Goal: Learn about a topic: Learn about a topic

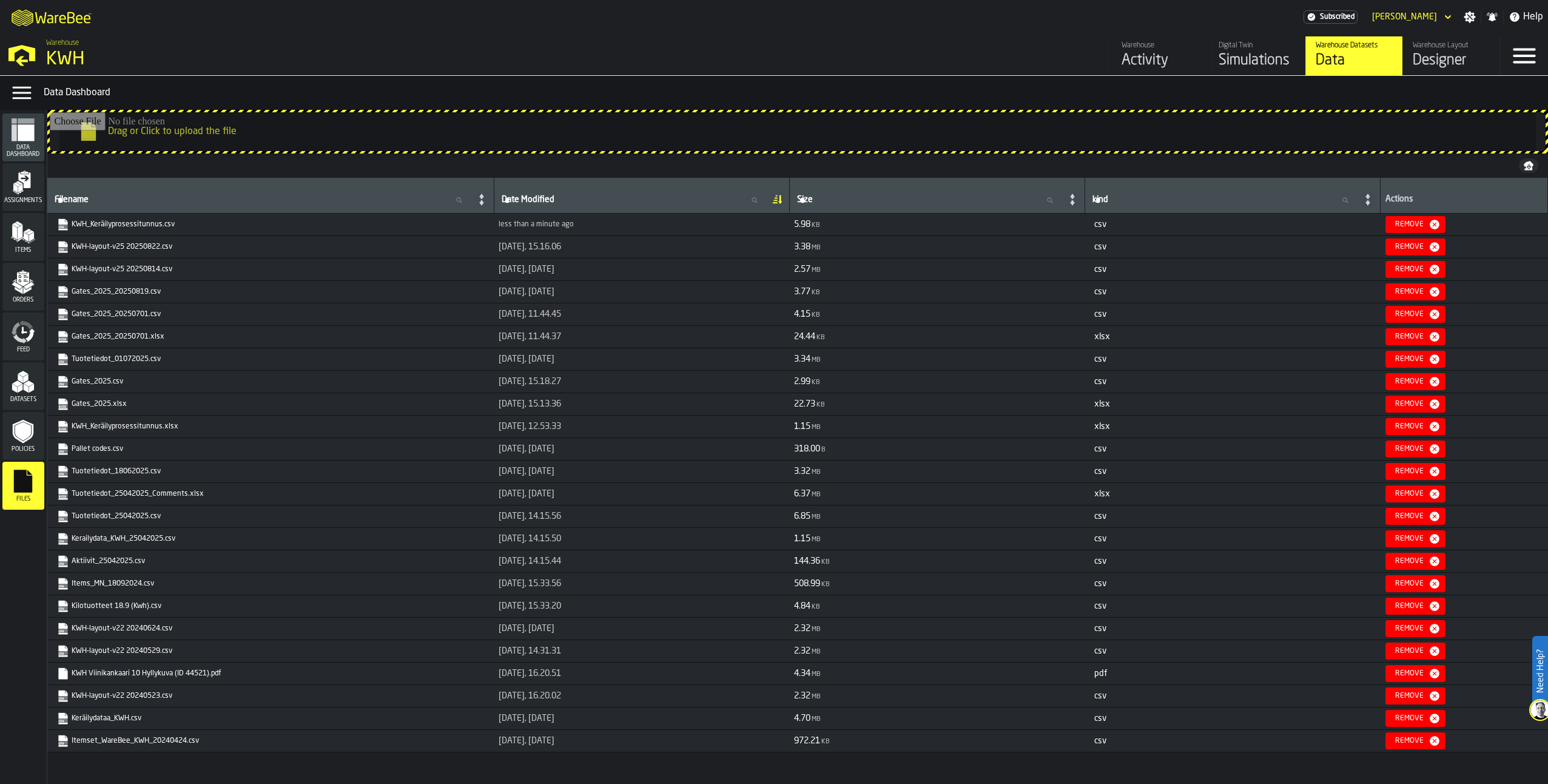
click at [1243, 59] on div "Simulations" at bounding box center [1257, 61] width 77 height 20
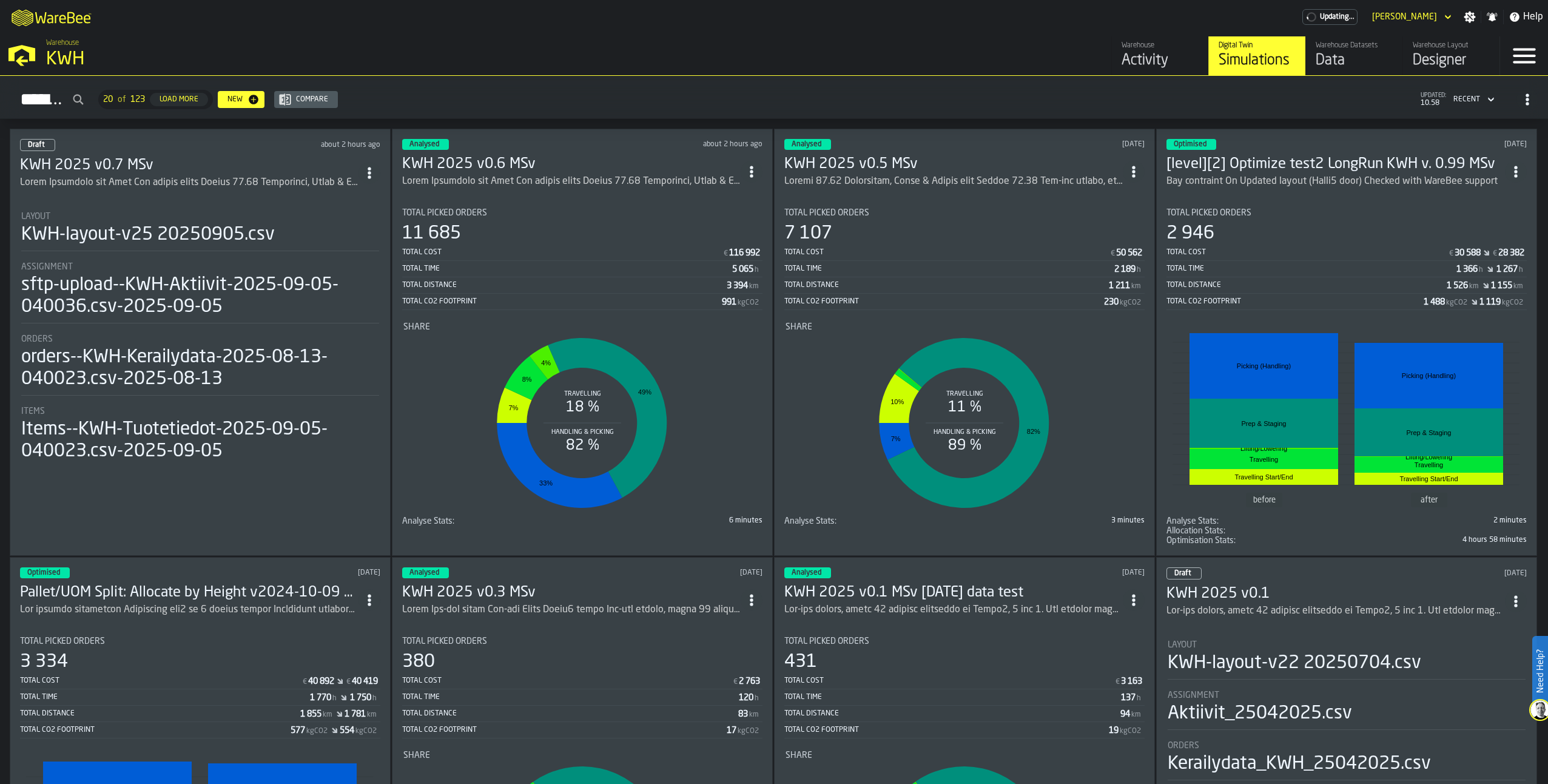
click at [116, 166] on h3 "KWH 2025 v0.7 MSv" at bounding box center [189, 166] width 338 height 20
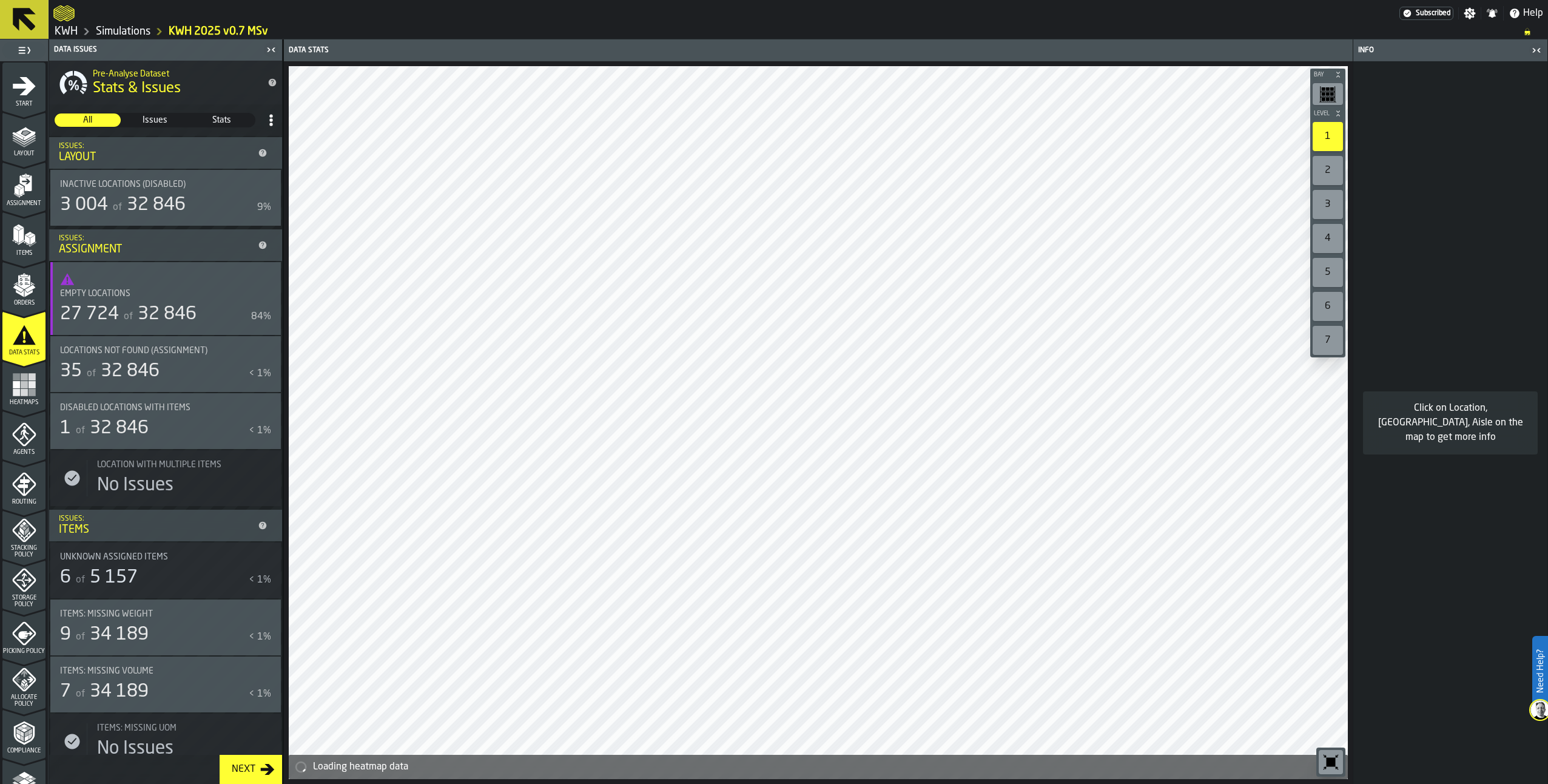
click at [256, 350] on icon "button-toggle-Show on Map" at bounding box center [266, 351] width 20 height 20
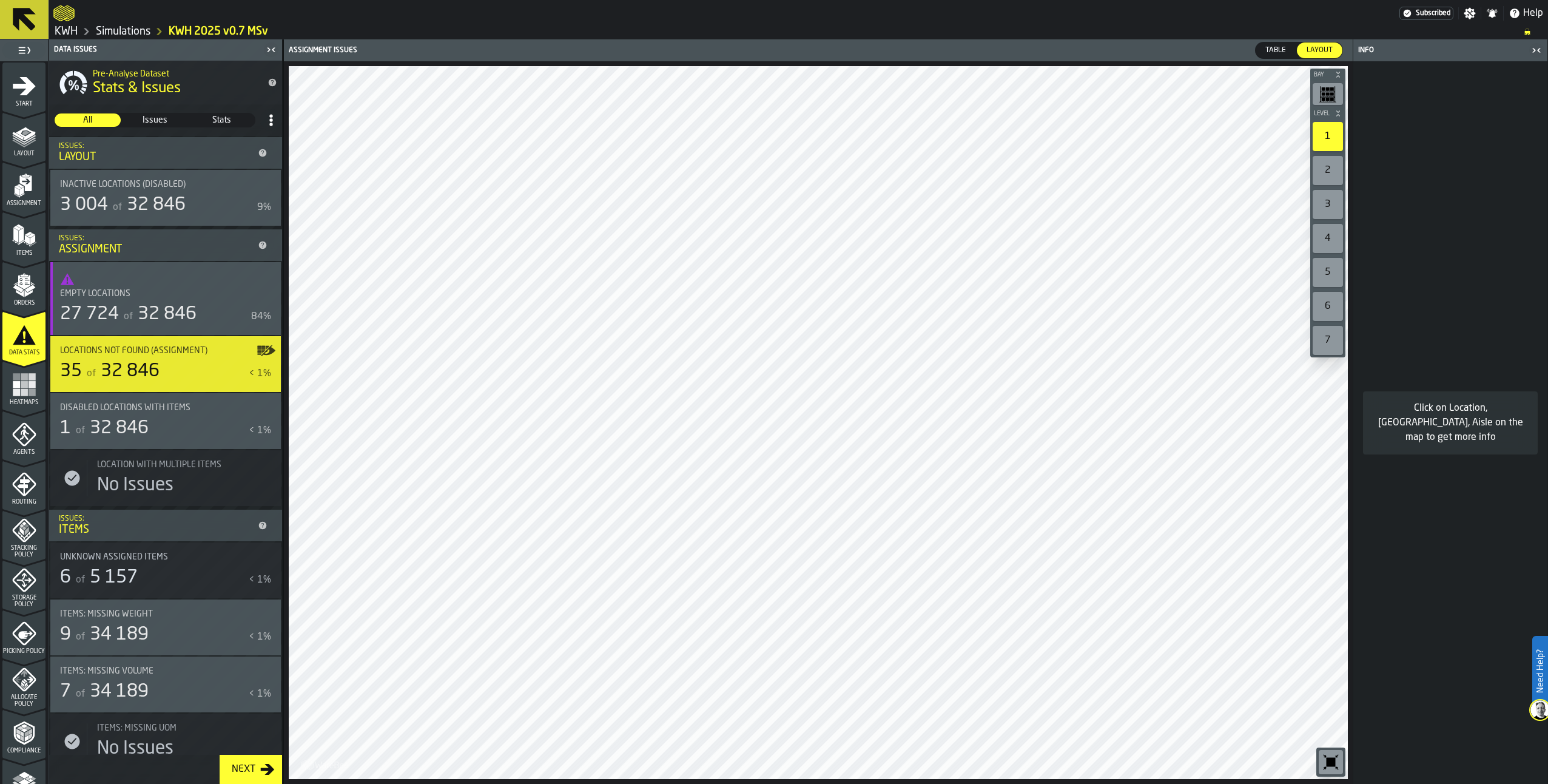
click at [1271, 57] on div "Table" at bounding box center [1275, 50] width 40 height 16
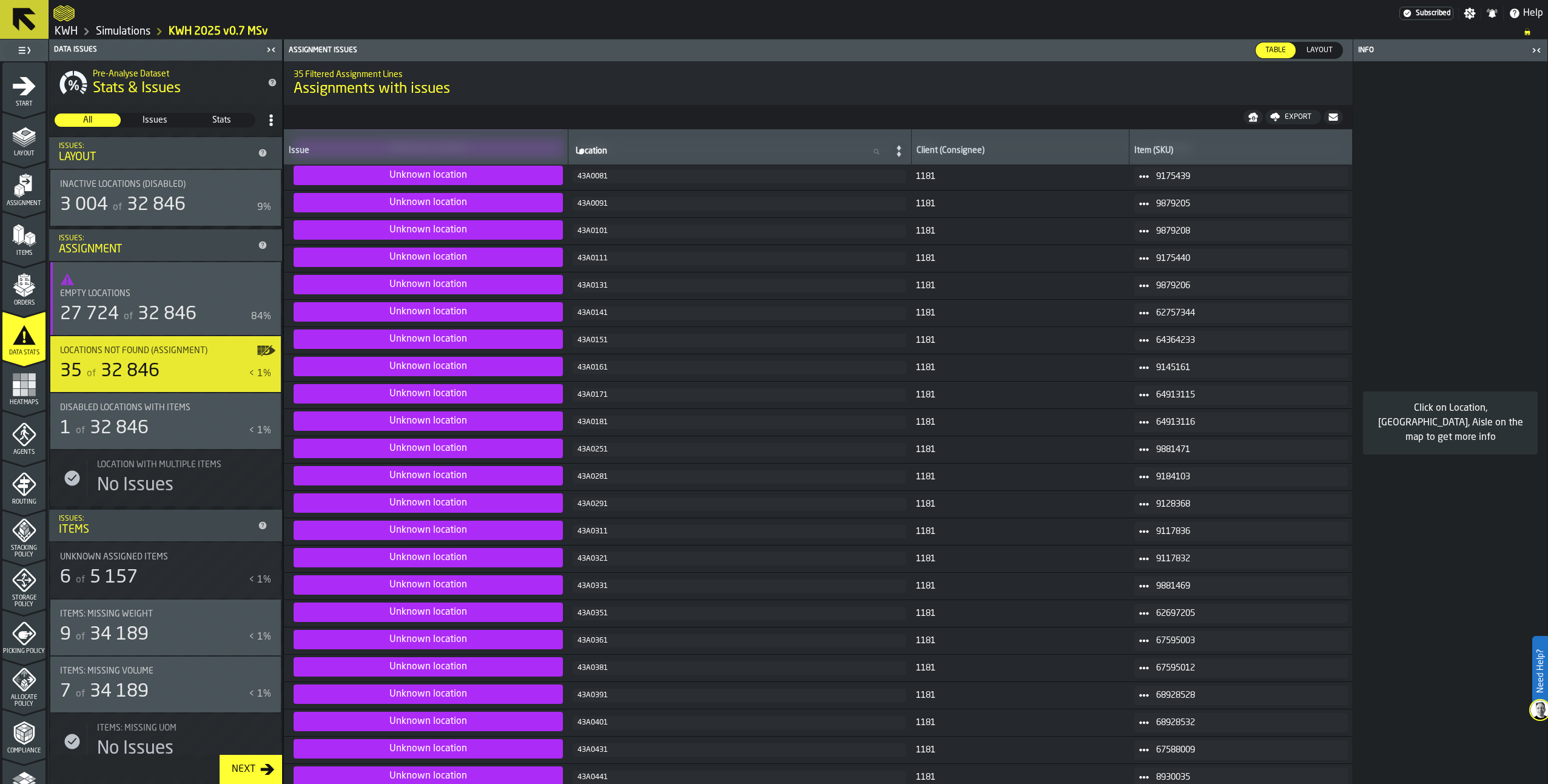
scroll to position [337, 0]
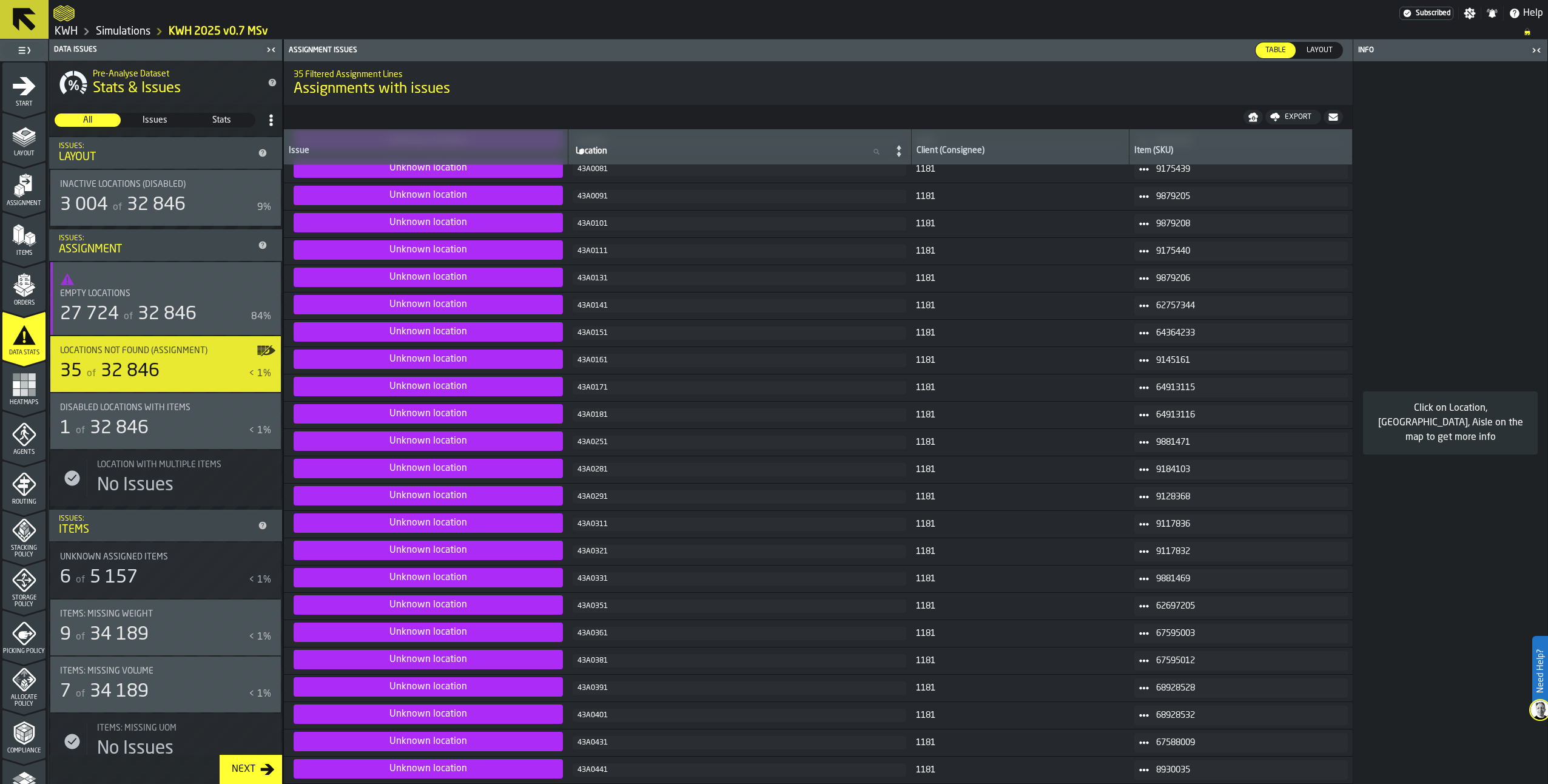
click at [20, 232] on polygon "menu Items" at bounding box center [21, 235] width 5 height 15
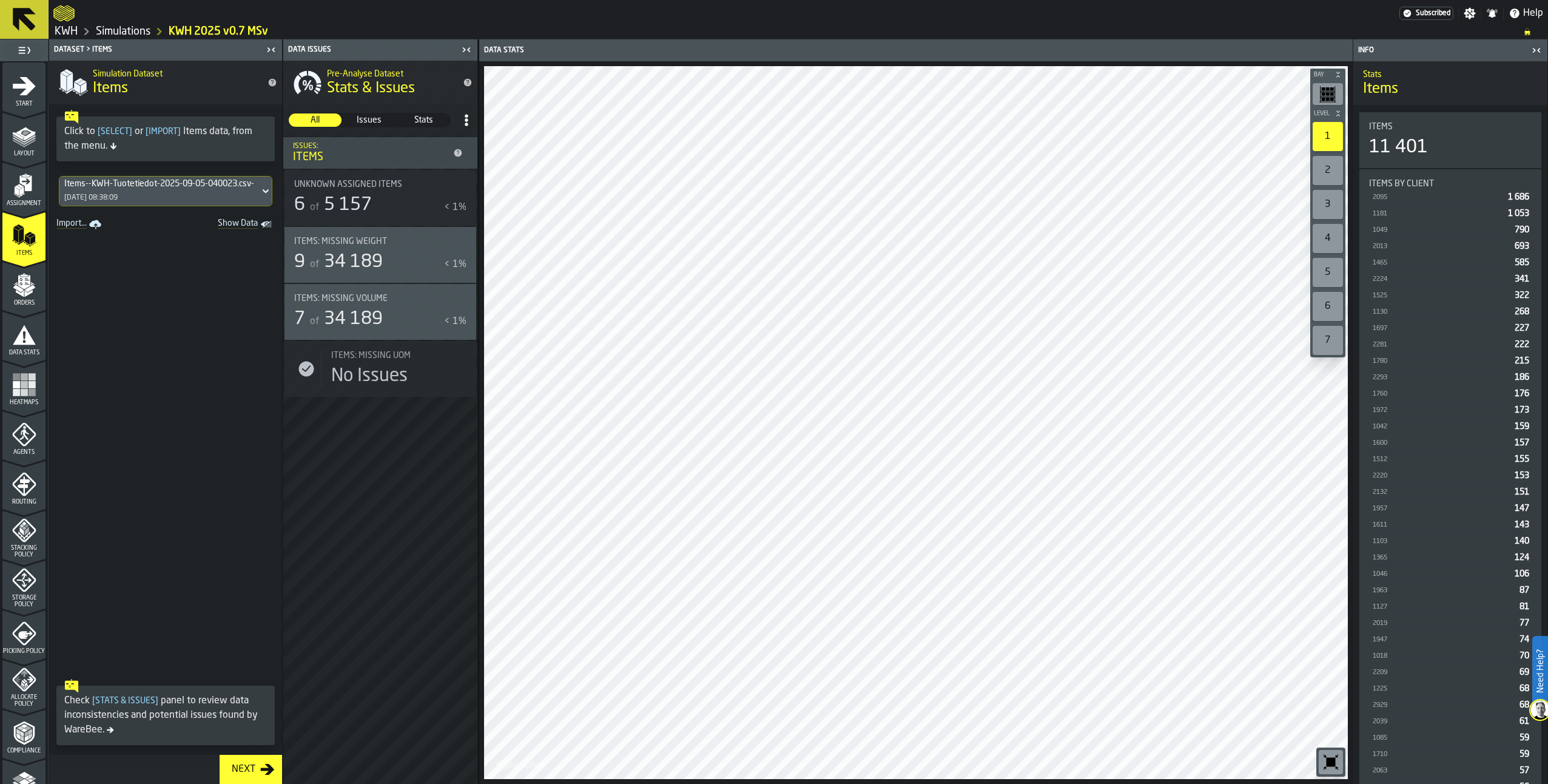
click at [28, 289] on polygon "menu Orders" at bounding box center [30, 288] width 10 height 7
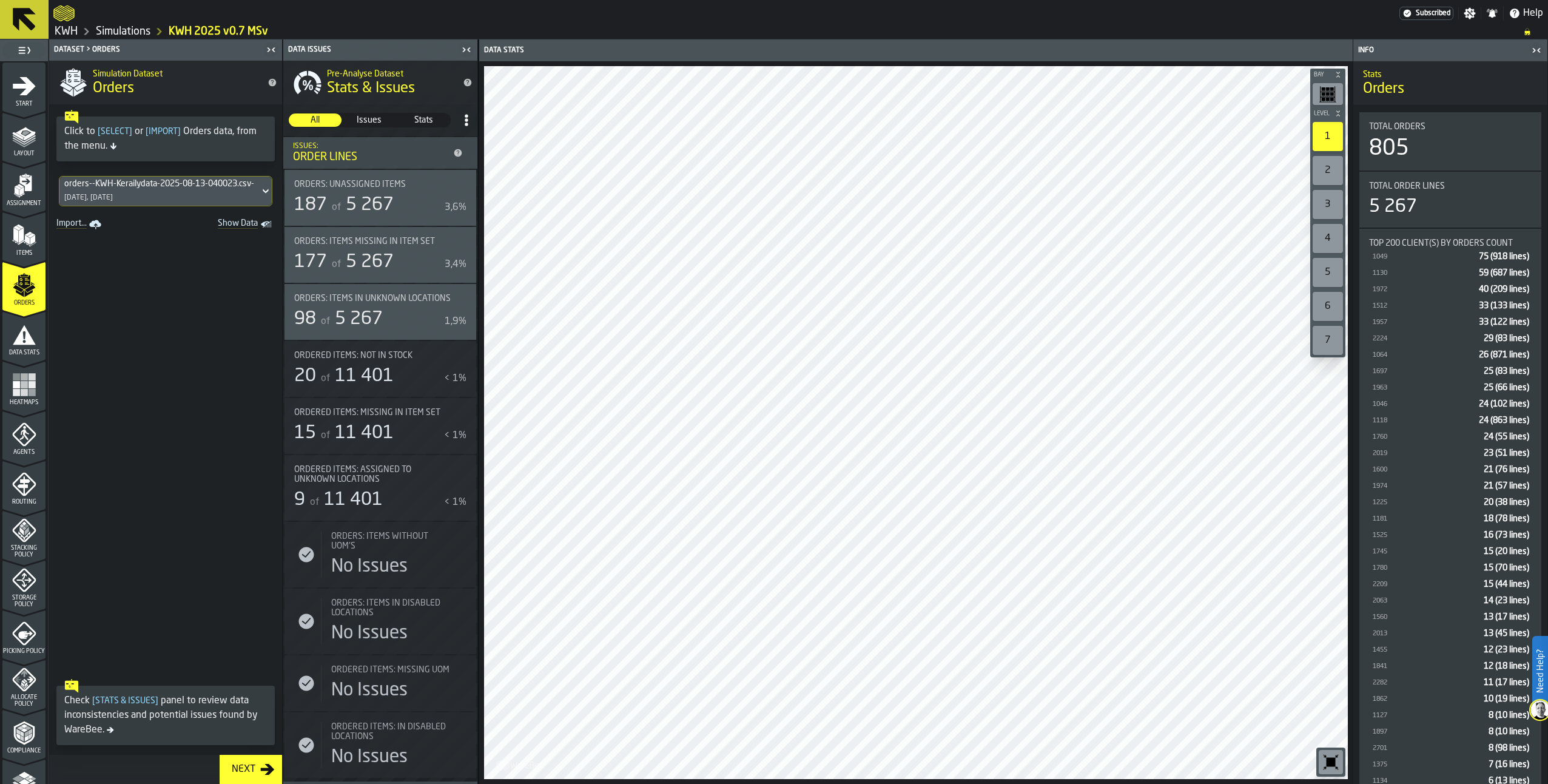
click at [20, 341] on icon "menu Data Stats" at bounding box center [24, 334] width 23 height 20
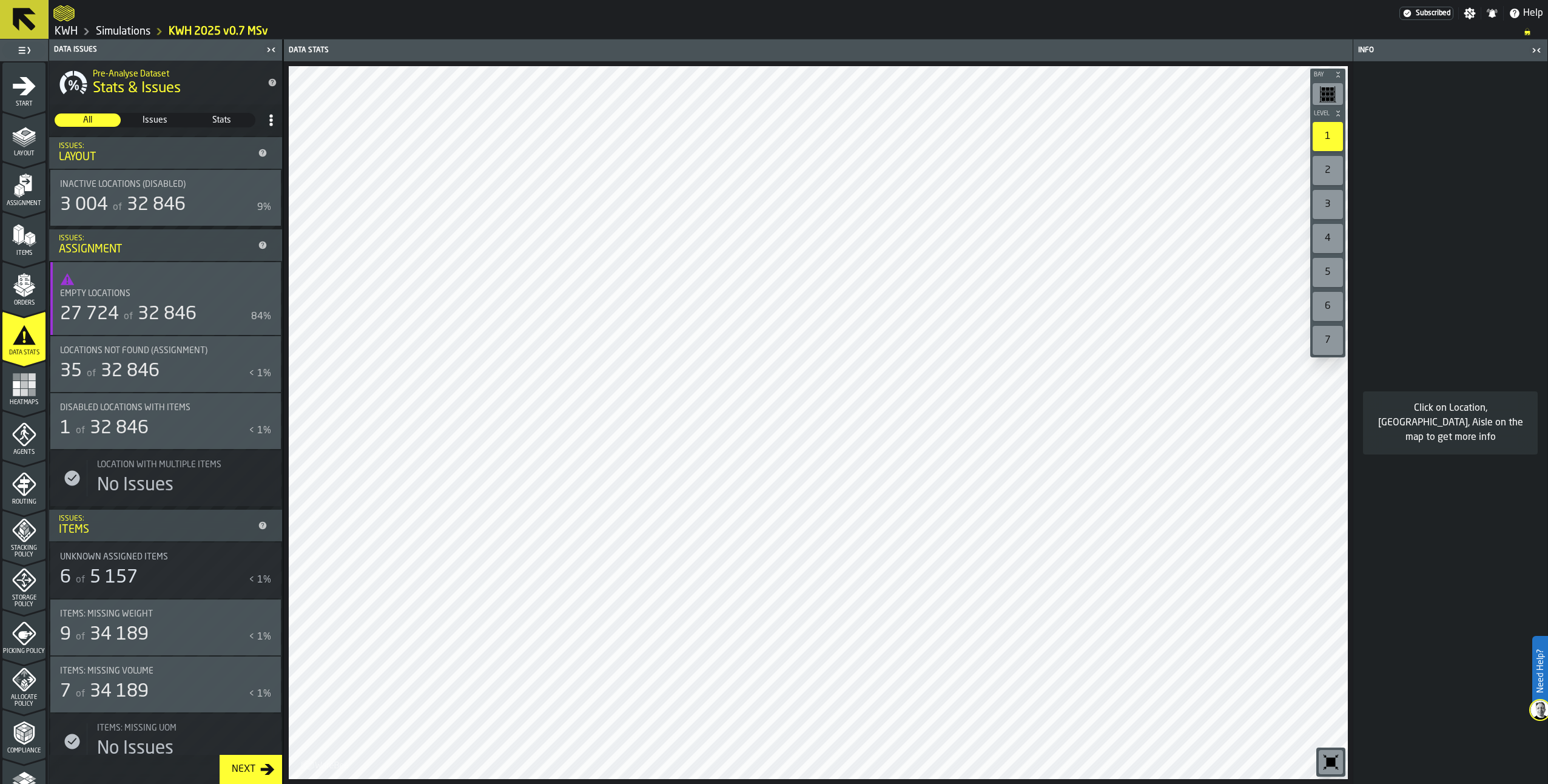
click at [21, 386] on rect "menu Heatmaps" at bounding box center [24, 384] width 7 height 7
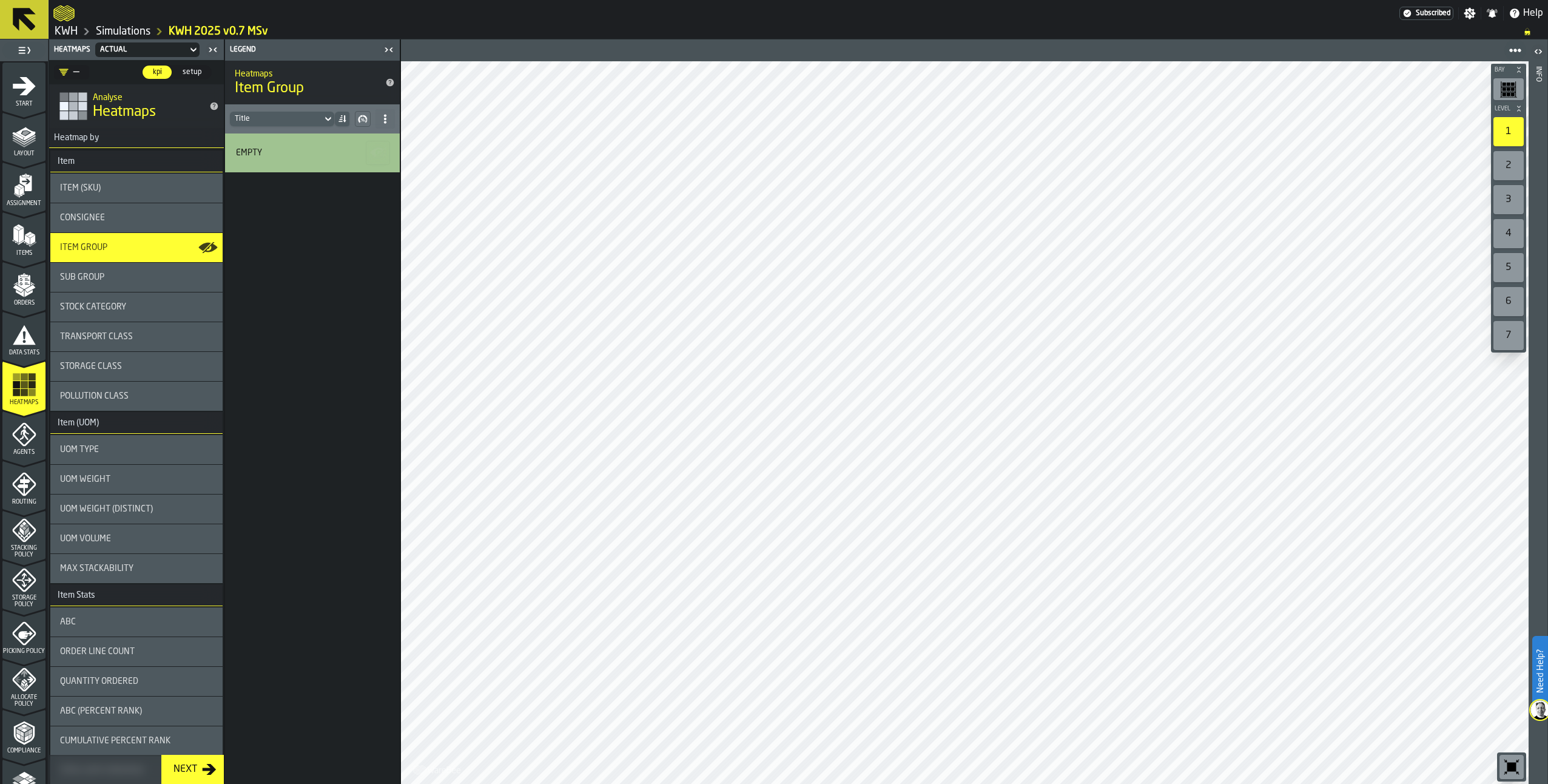
click at [112, 270] on div "Sub Group" at bounding box center [136, 277] width 173 height 29
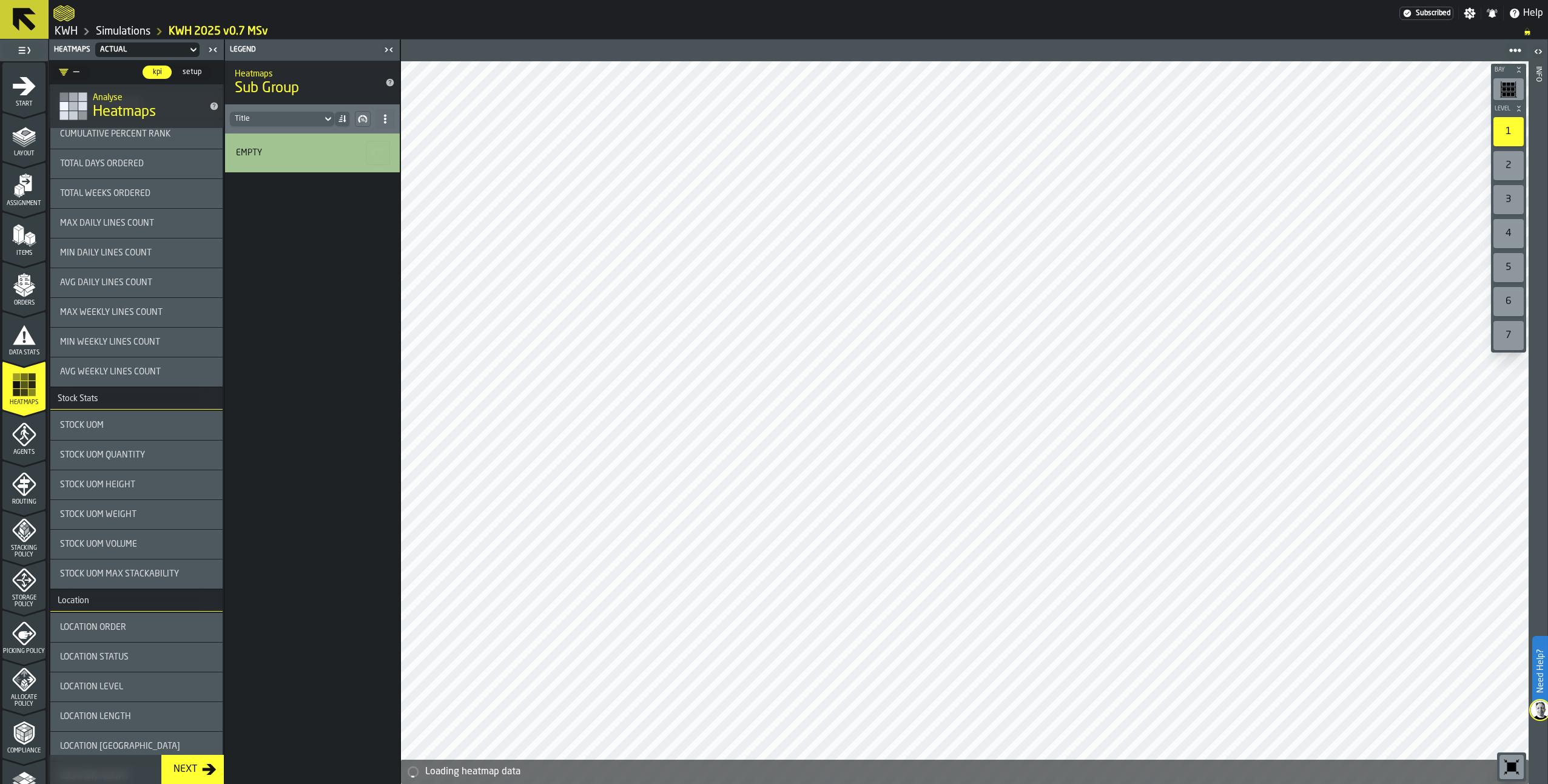
scroll to position [789, 0]
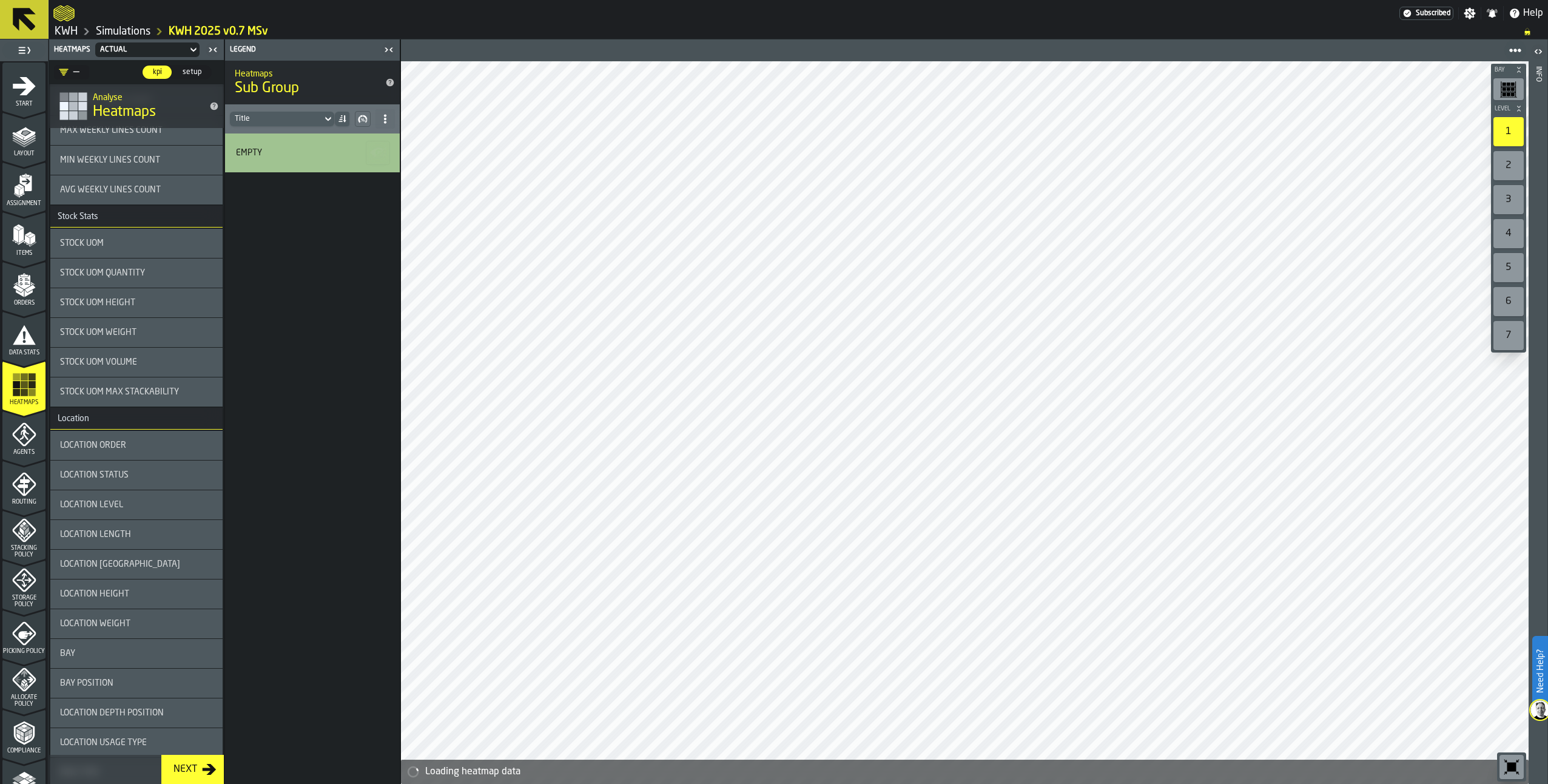
click at [122, 507] on span "Location Level" at bounding box center [92, 504] width 63 height 10
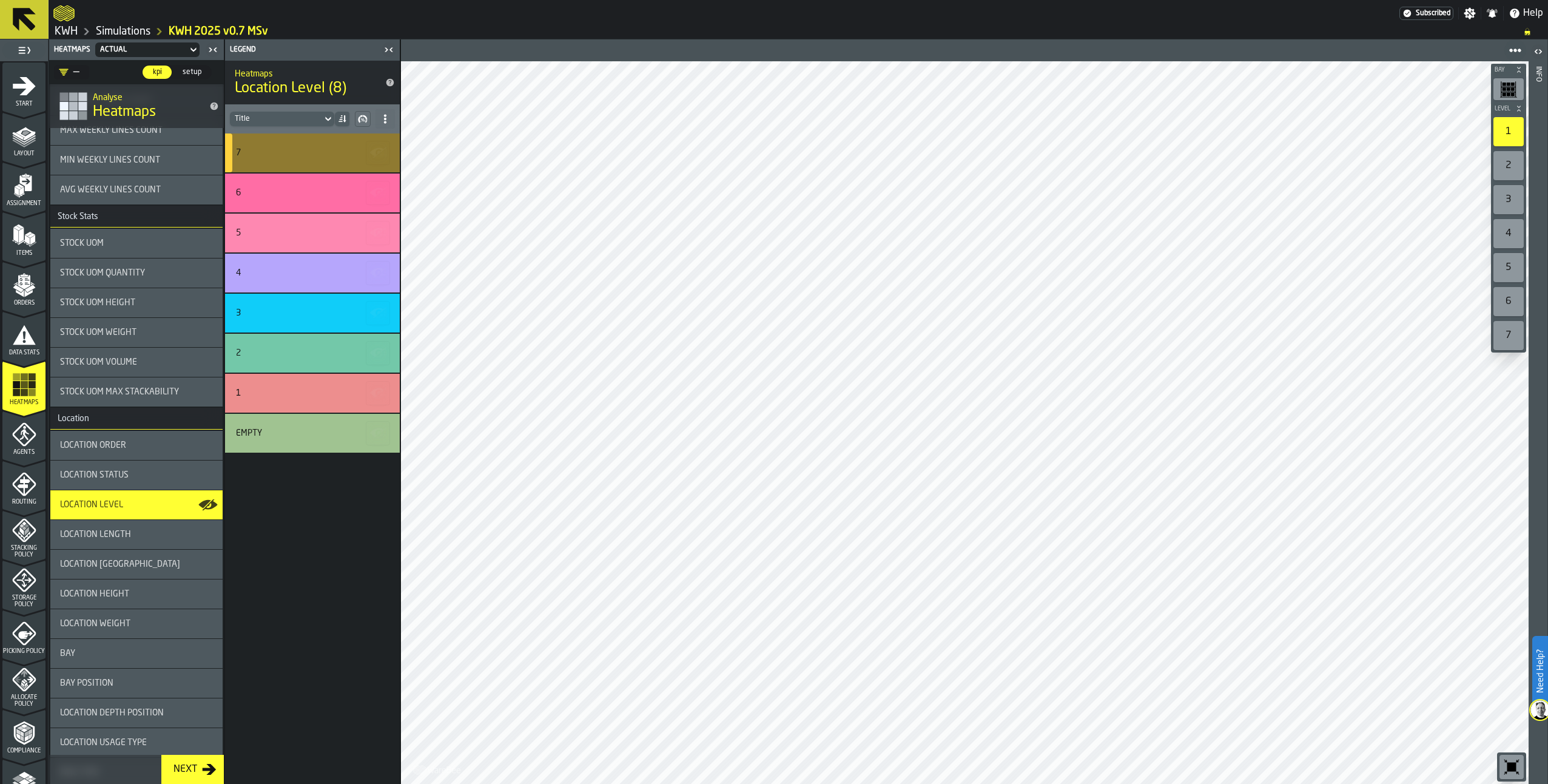
click at [282, 148] on div "7" at bounding box center [311, 153] width 150 height 10
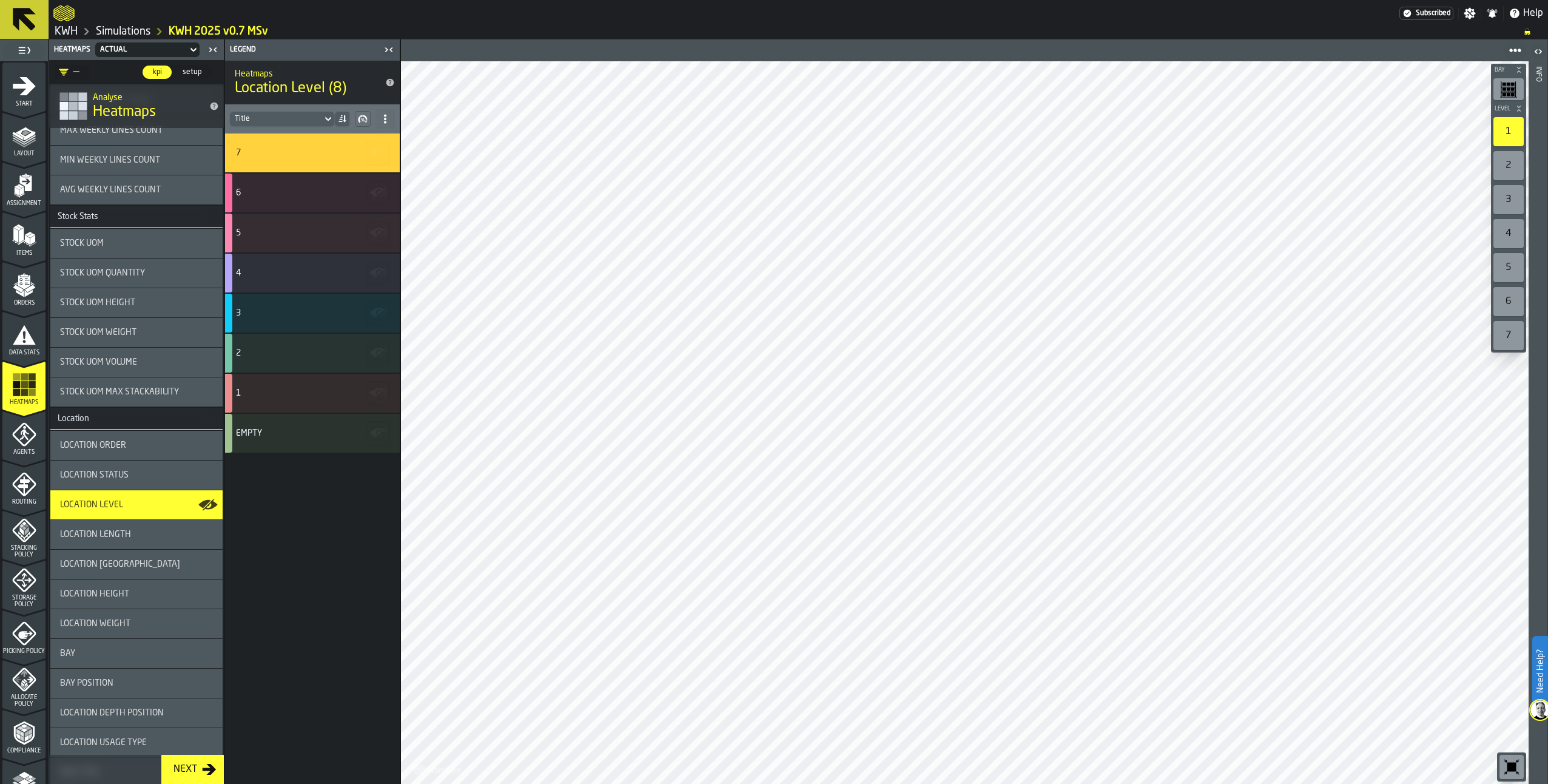
click at [1506, 336] on div "7" at bounding box center [1508, 335] width 30 height 29
click at [298, 164] on div "7" at bounding box center [312, 153] width 175 height 39
click at [388, 117] on icon at bounding box center [385, 119] width 10 height 10
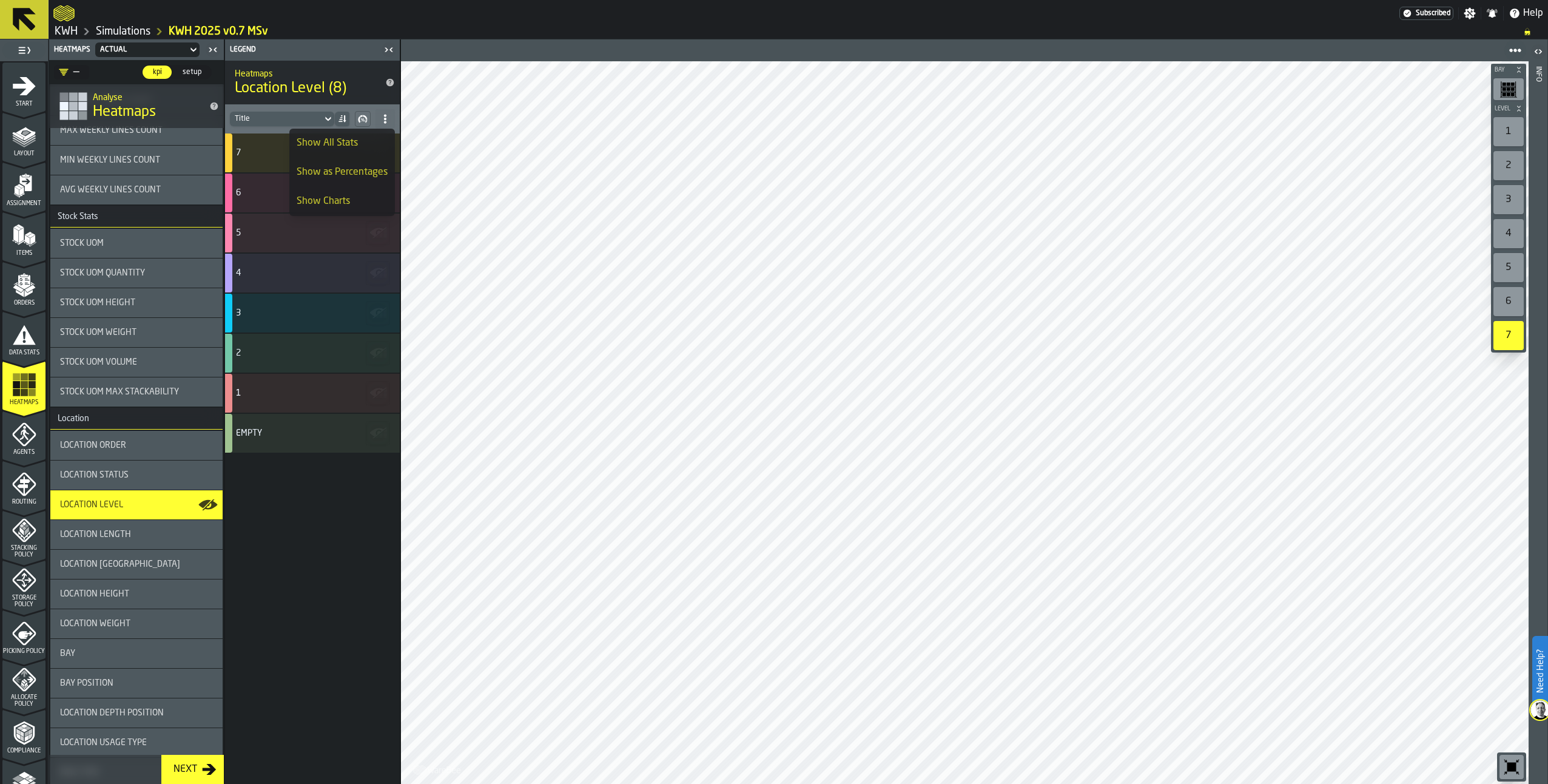
click at [367, 141] on div "Show All Stats" at bounding box center [342, 143] width 91 height 15
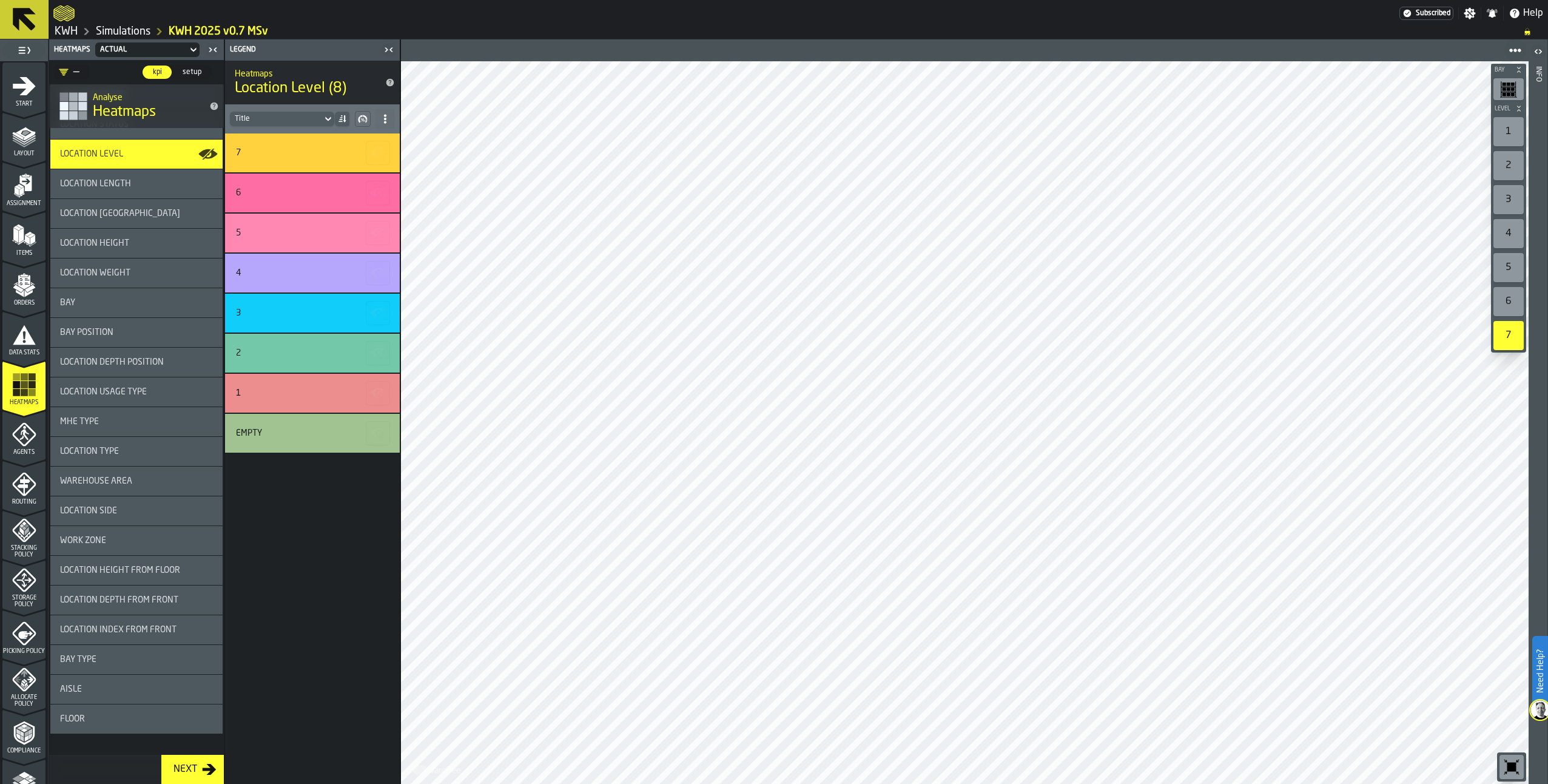
scroll to position [1150, 0]
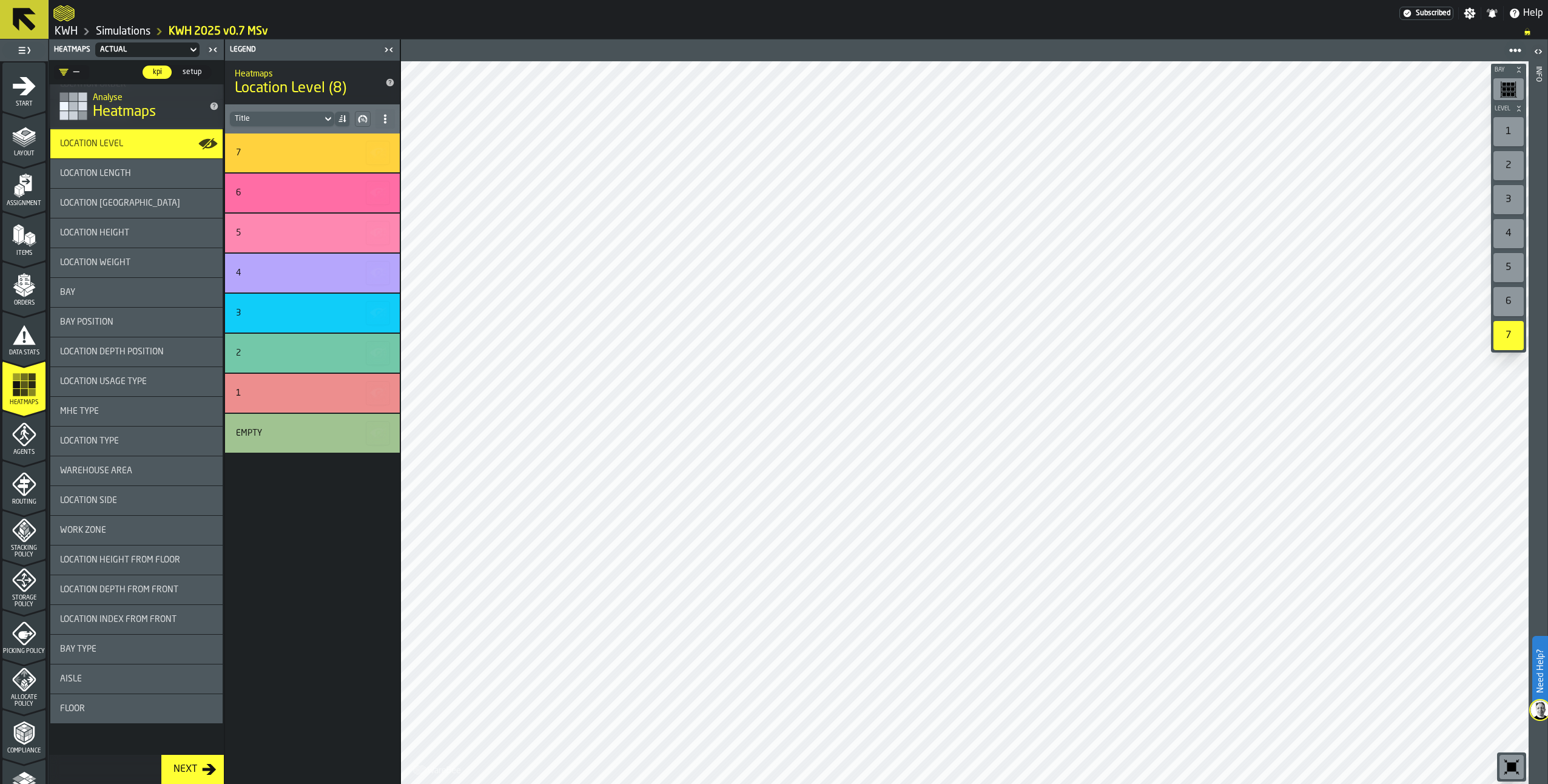
click at [117, 527] on div "Work Zone" at bounding box center [136, 530] width 153 height 10
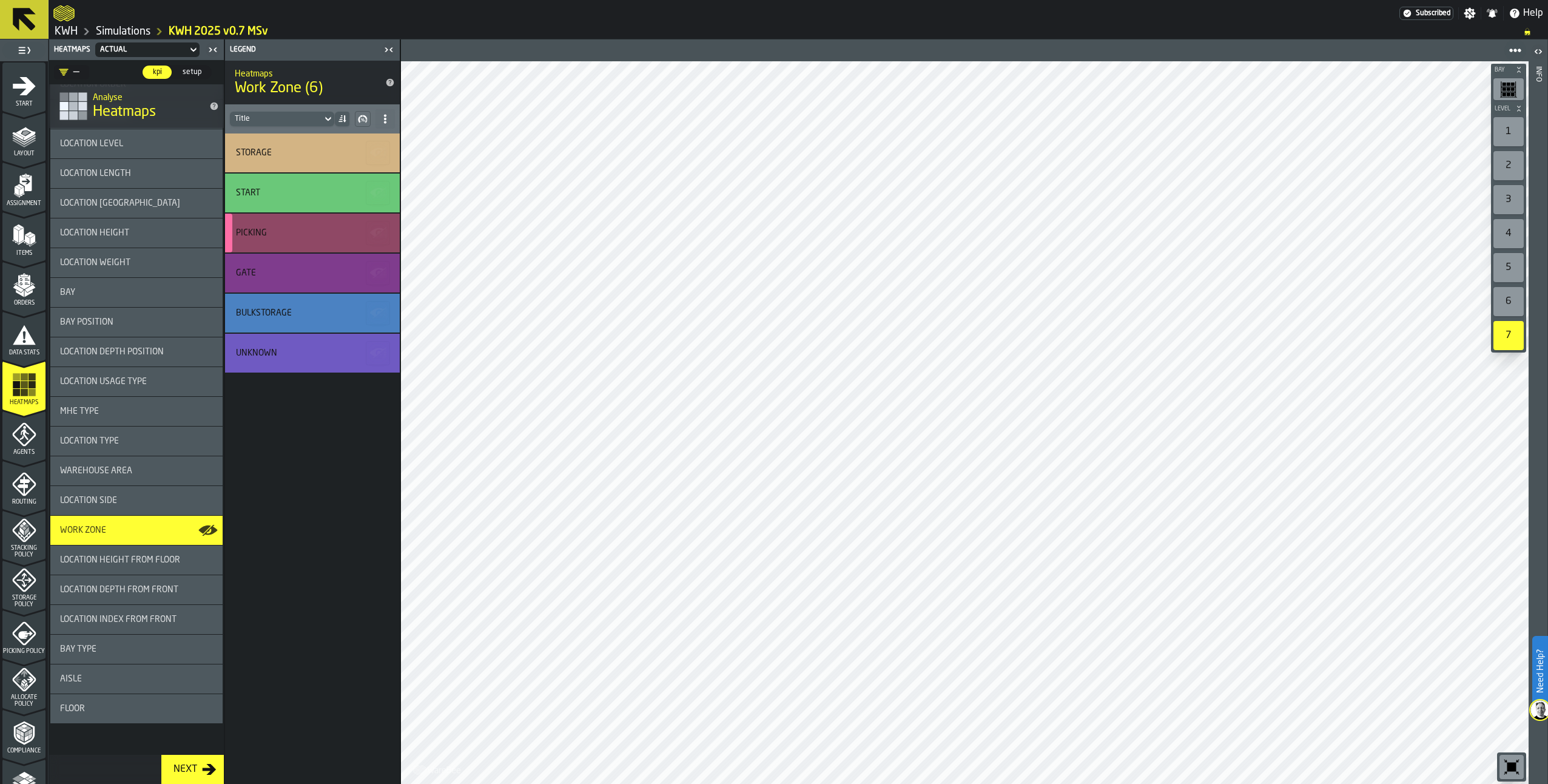
click at [294, 235] on div "PICKING" at bounding box center [311, 233] width 150 height 10
click at [295, 237] on div "PICKING" at bounding box center [311, 233] width 150 height 10
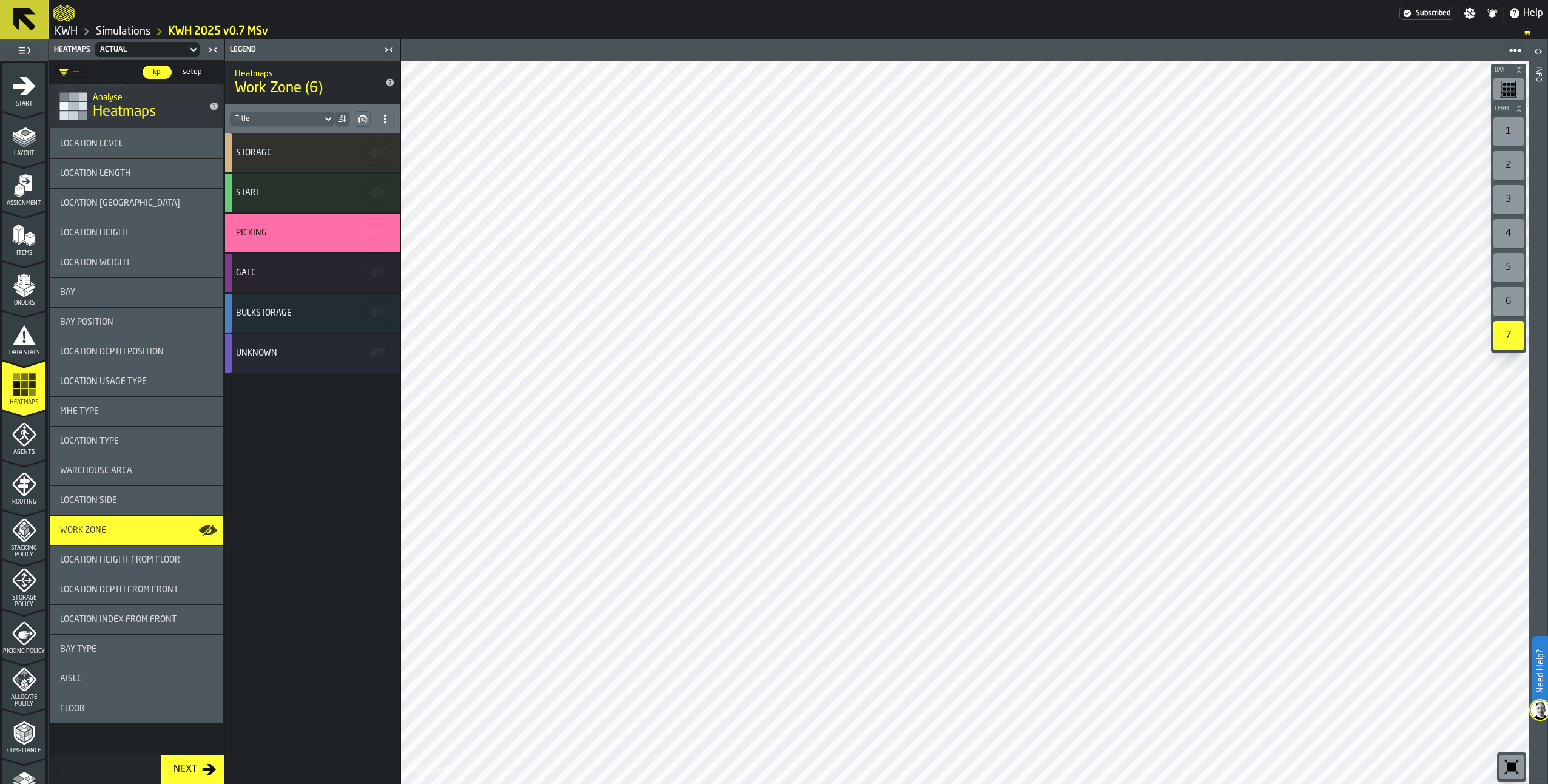
drag, startPoint x: 1493, startPoint y: 125, endPoint x: 1543, endPoint y: 144, distance: 53.5
click at [1493, 125] on div "1" at bounding box center [1508, 132] width 30 height 29
click at [1517, 164] on div "2" at bounding box center [1508, 166] width 30 height 29
click at [1076, 50] on div "Bay Level 1 2 3 4 5 6 7 M A K I N G W A R E H O U S E S M O R E EF F I C I E N …" at bounding box center [964, 411] width 1129 height 744
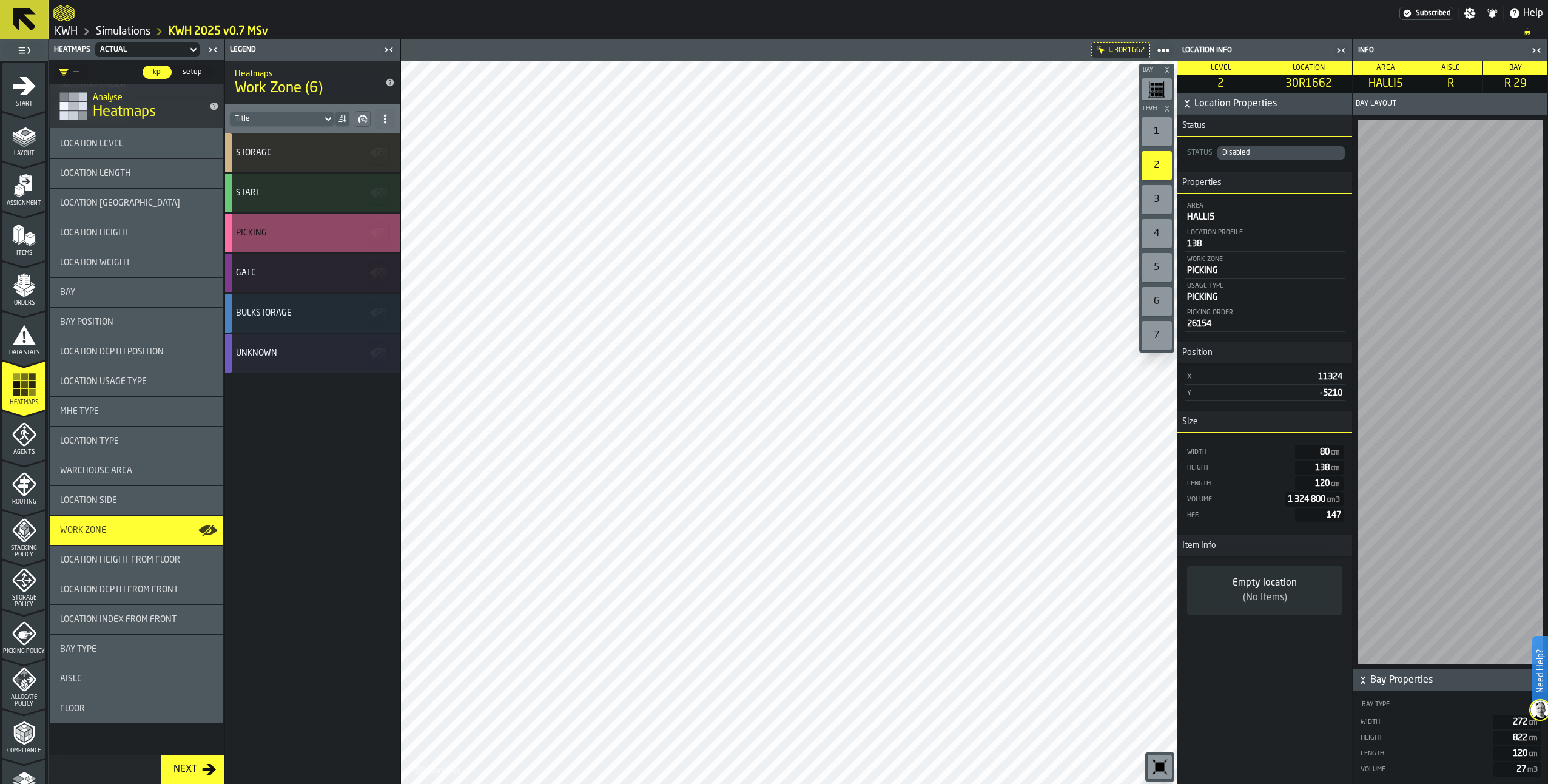
click at [336, 239] on div "PICKING" at bounding box center [312, 233] width 175 height 39
click at [395, 115] on div "Title" at bounding box center [312, 119] width 175 height 29
click at [390, 117] on span at bounding box center [385, 119] width 20 height 20
click at [342, 146] on div "Show All Stats" at bounding box center [342, 143] width 91 height 15
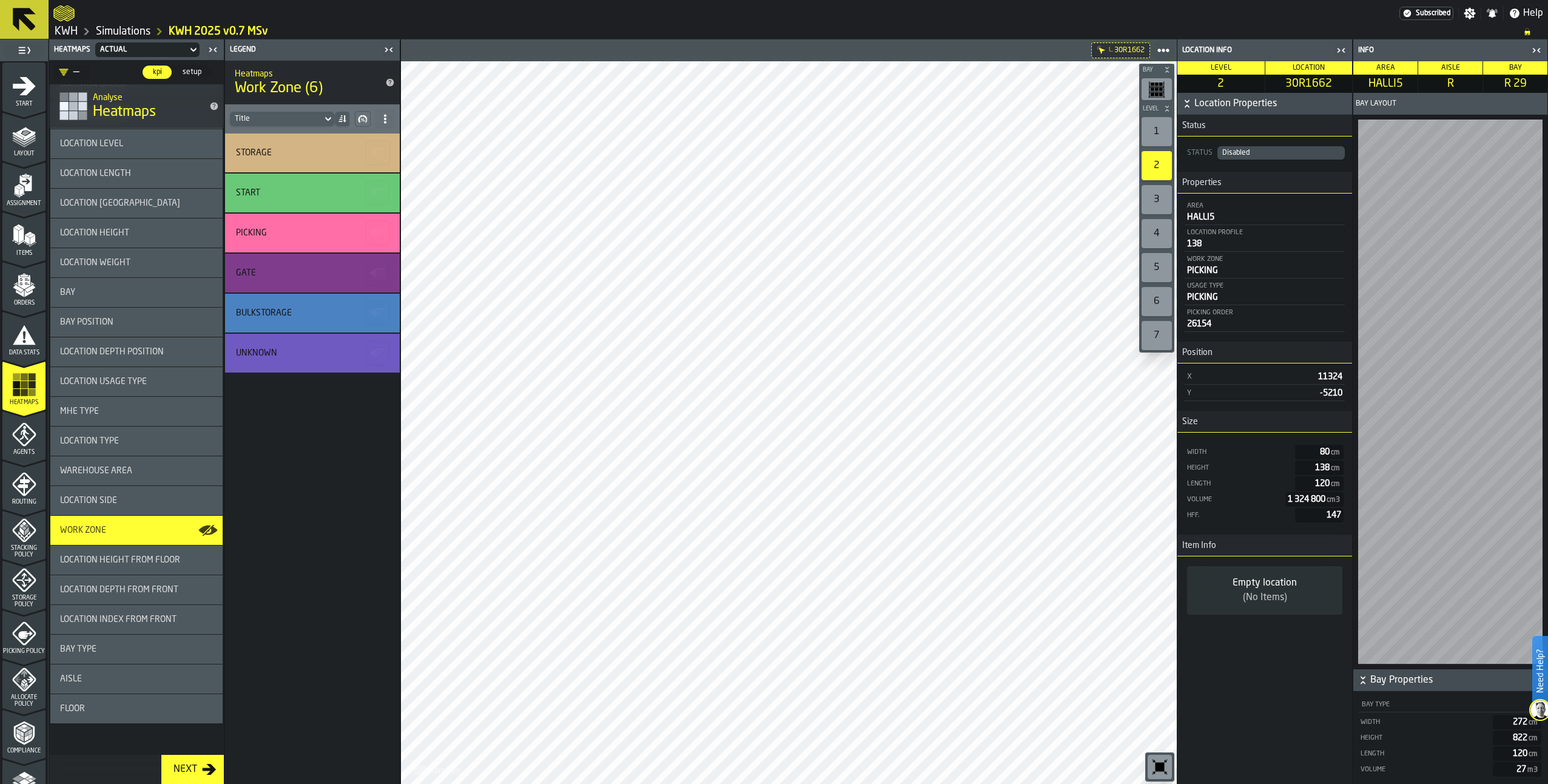
click at [131, 559] on span "Location Height From Floor" at bounding box center [120, 560] width 120 height 10
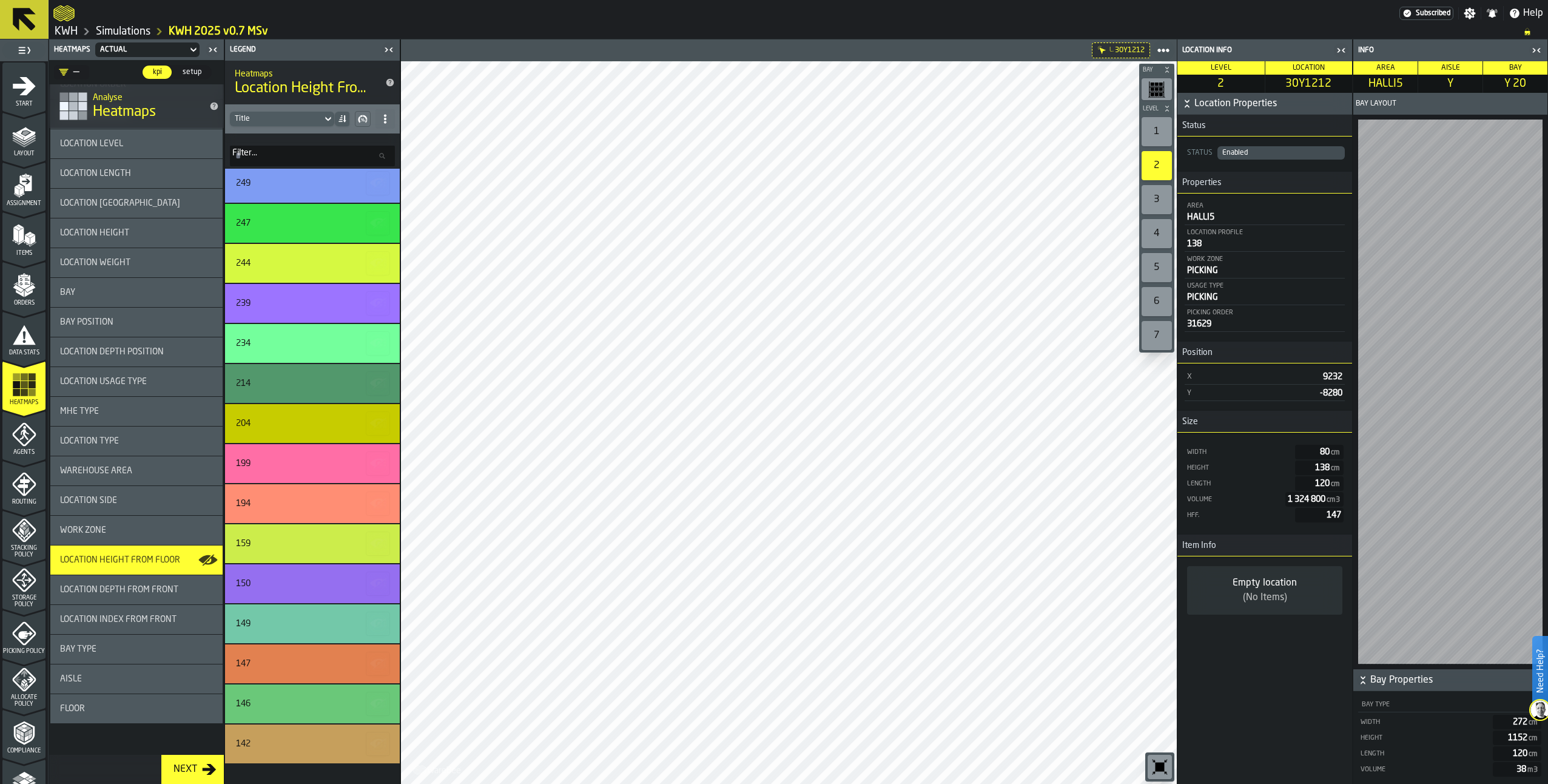
scroll to position [8371, 0]
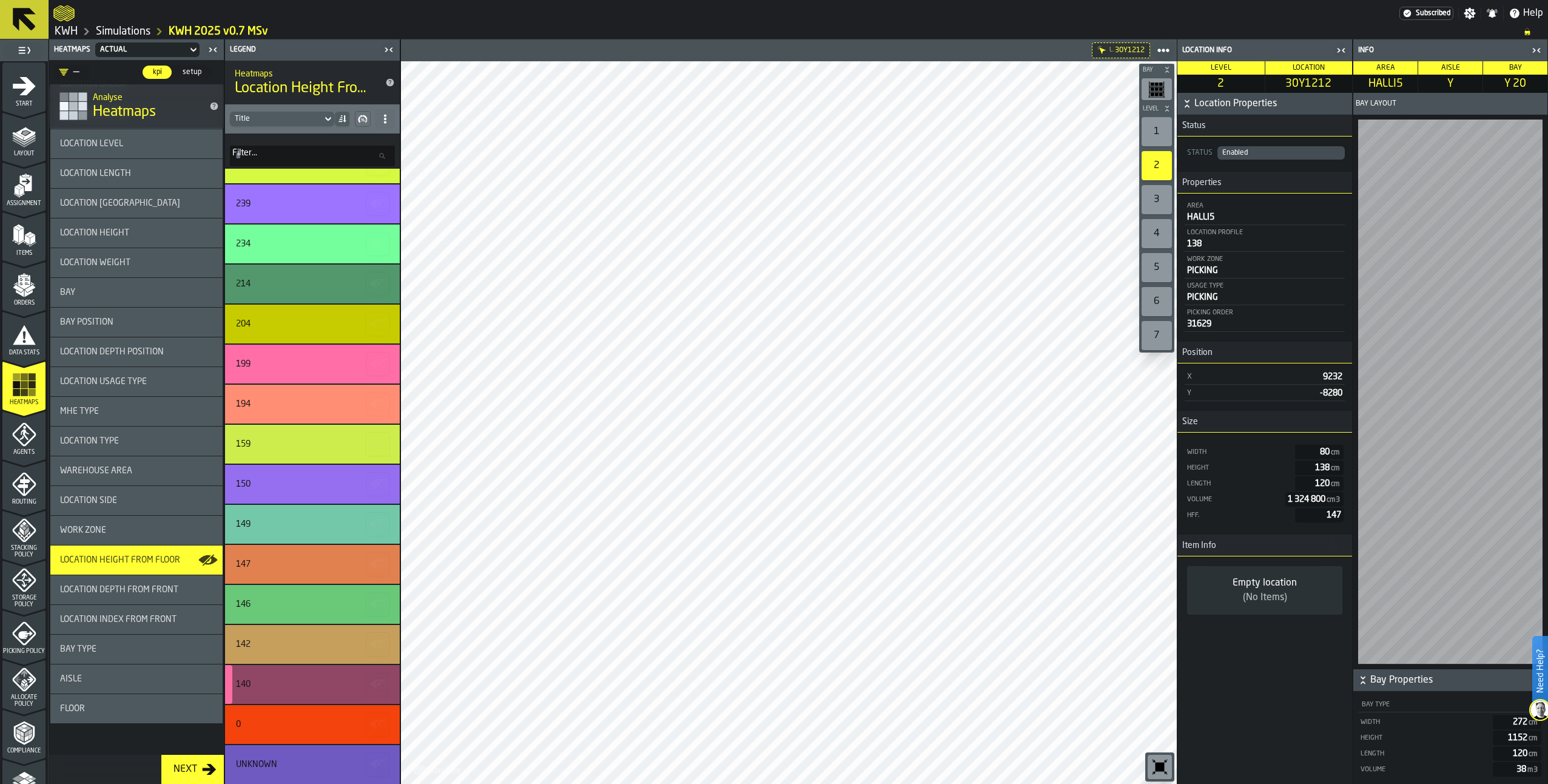
click at [284, 680] on div "140" at bounding box center [311, 684] width 150 height 10
click at [323, 674] on div "140" at bounding box center [312, 684] width 175 height 39
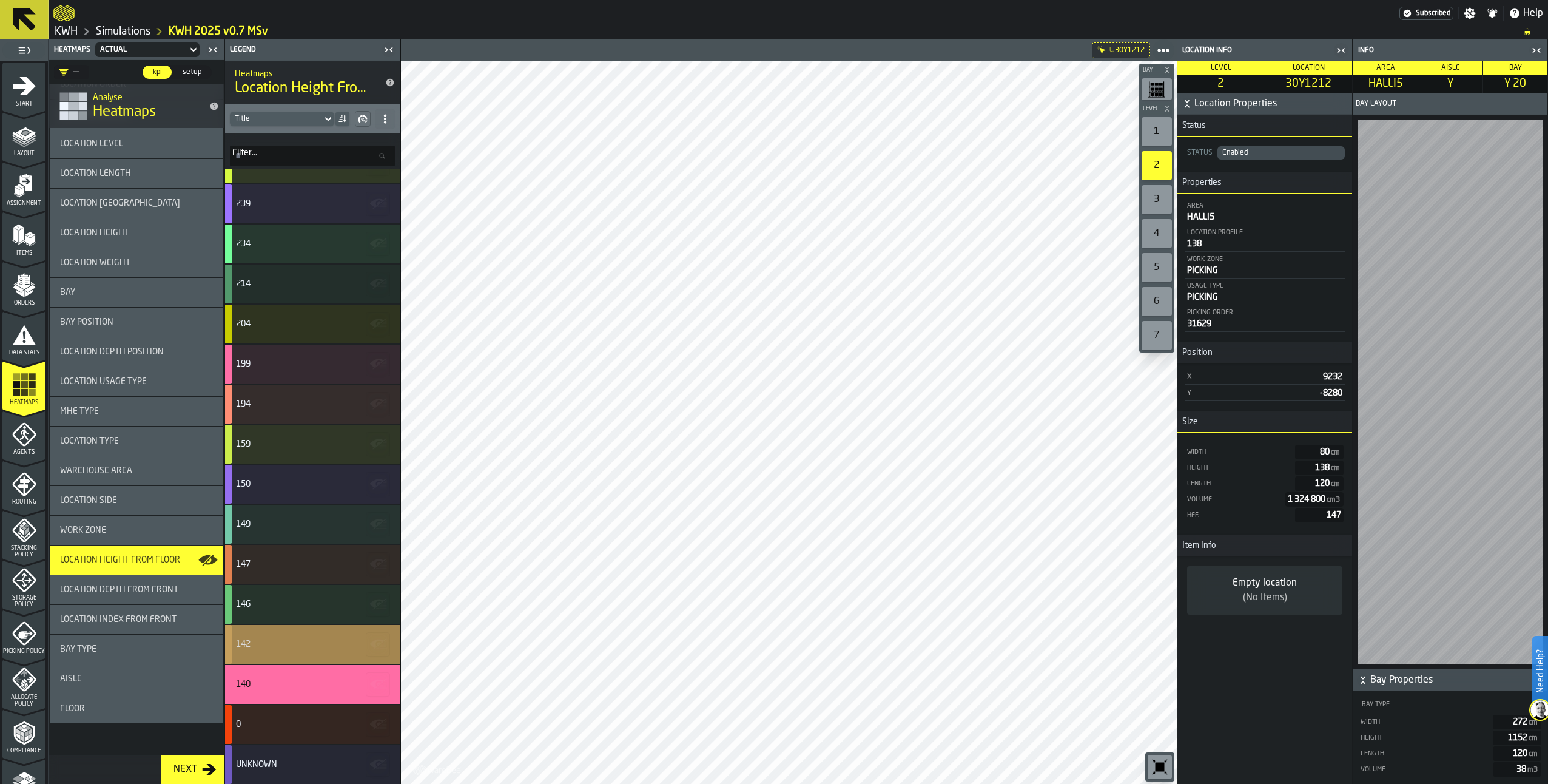
click at [321, 646] on div "142" at bounding box center [311, 644] width 150 height 10
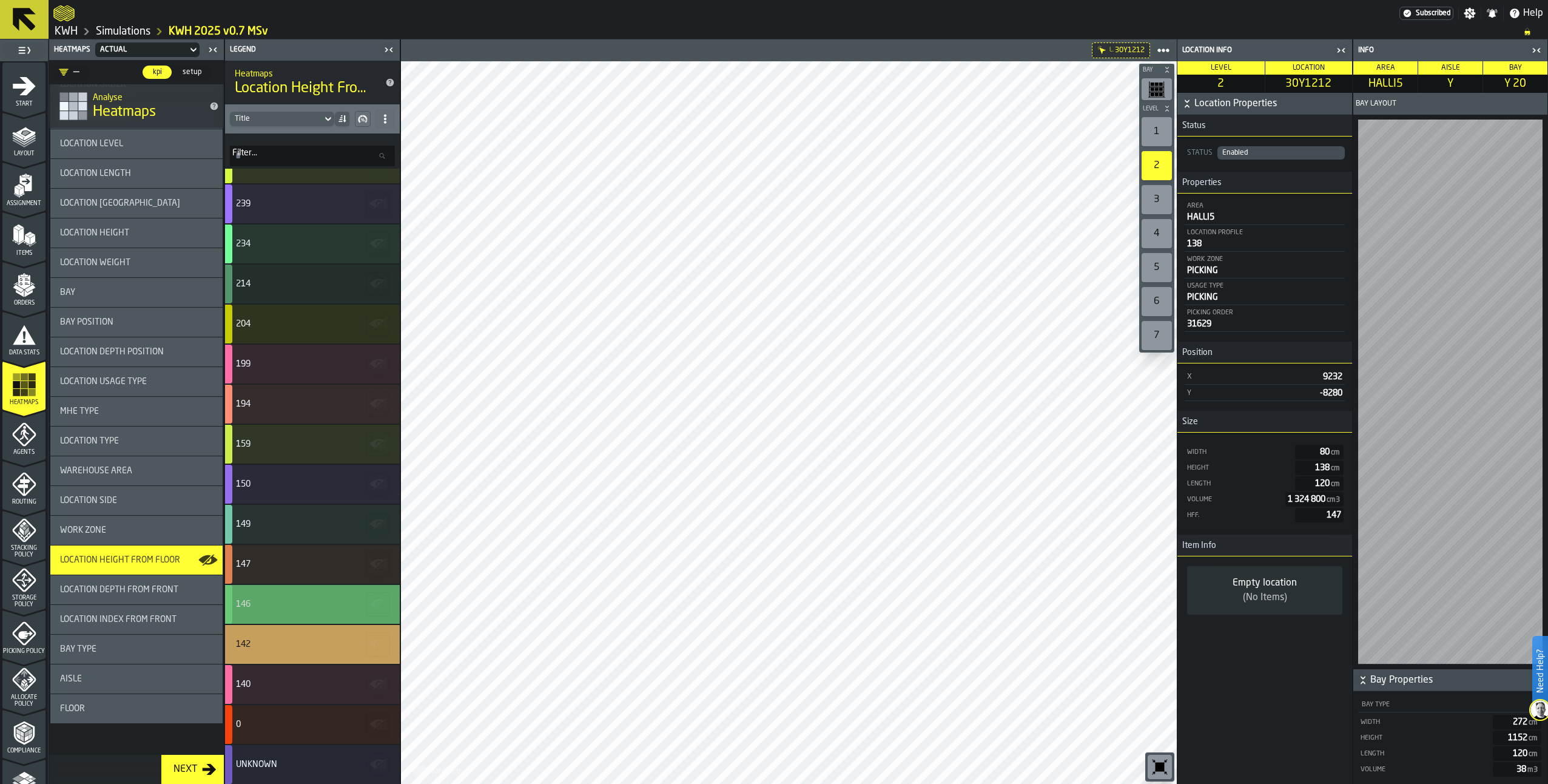
click at [303, 609] on div "146" at bounding box center [311, 604] width 150 height 10
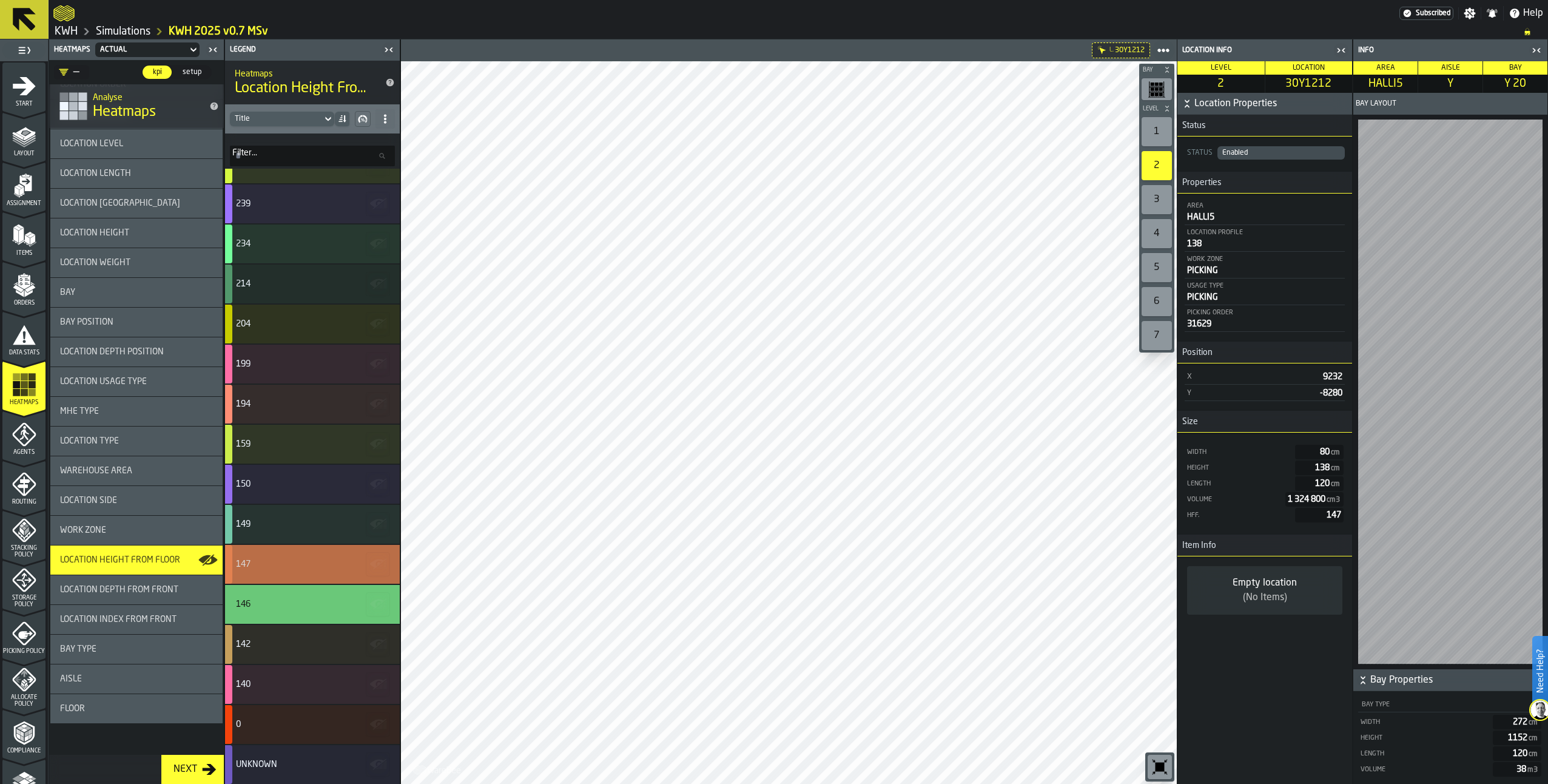
click at [312, 566] on div "147" at bounding box center [311, 564] width 150 height 10
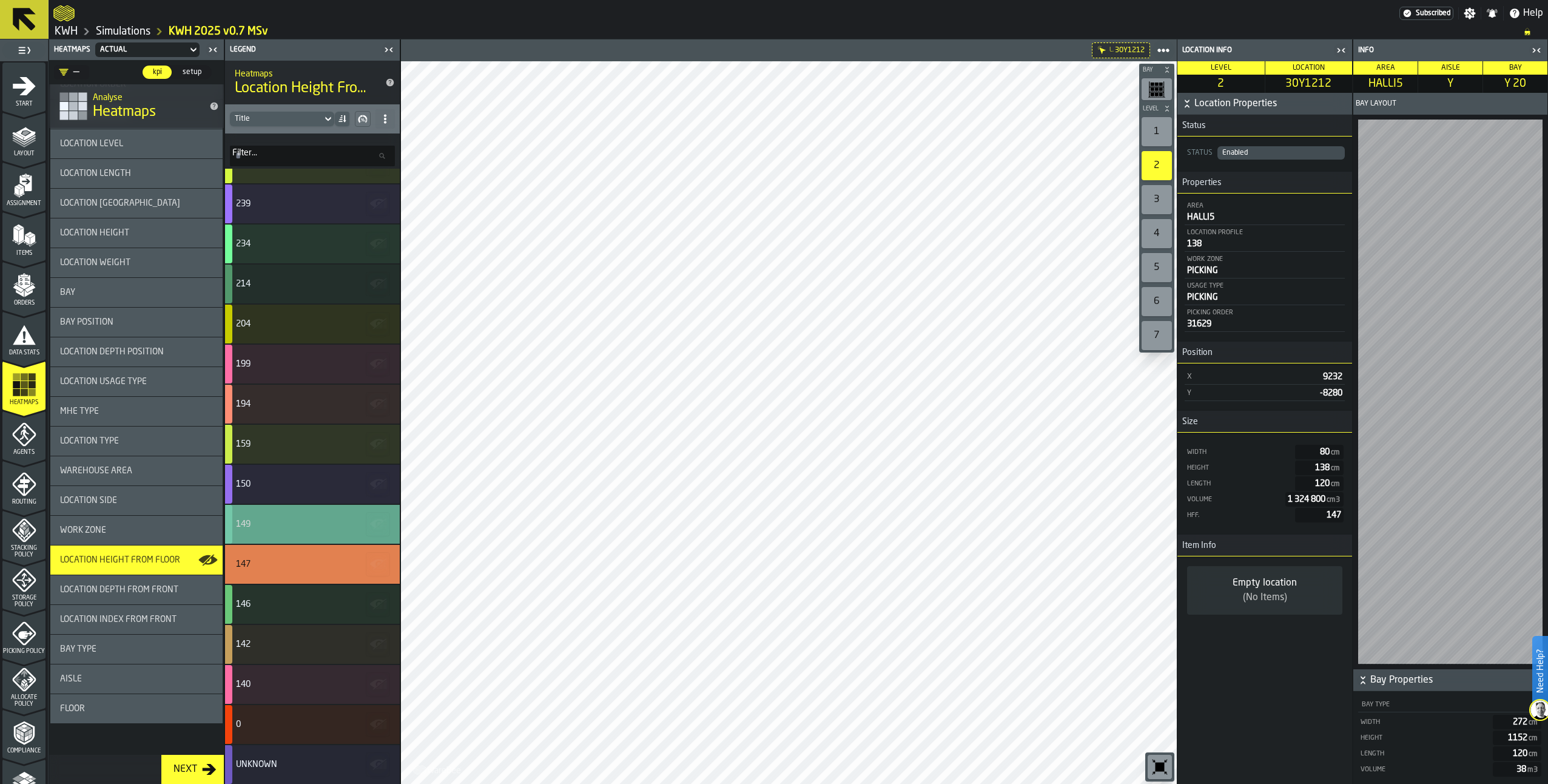
click at [324, 523] on div "149" at bounding box center [311, 524] width 150 height 10
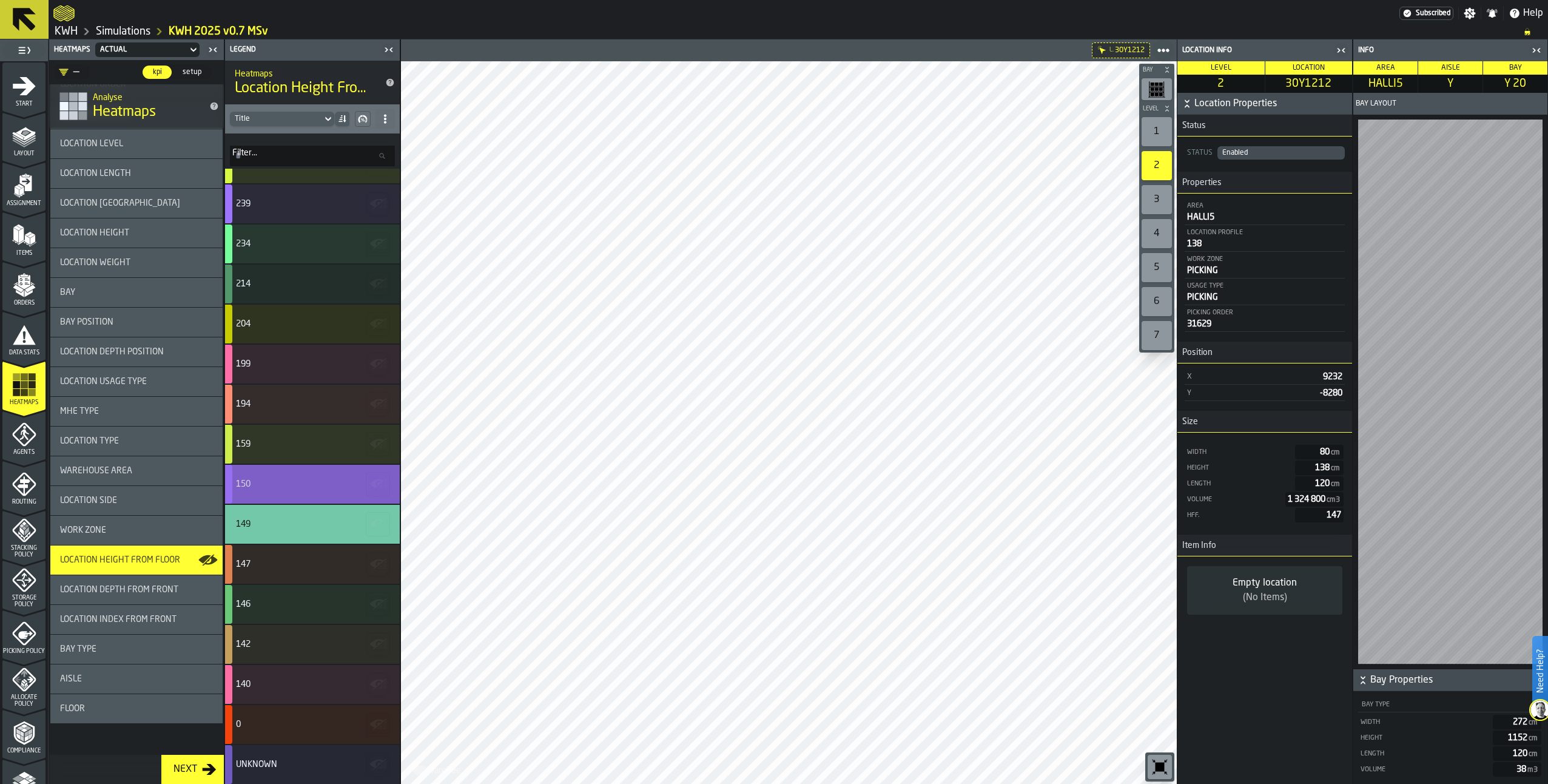
click at [284, 490] on div "150" at bounding box center [312, 484] width 175 height 39
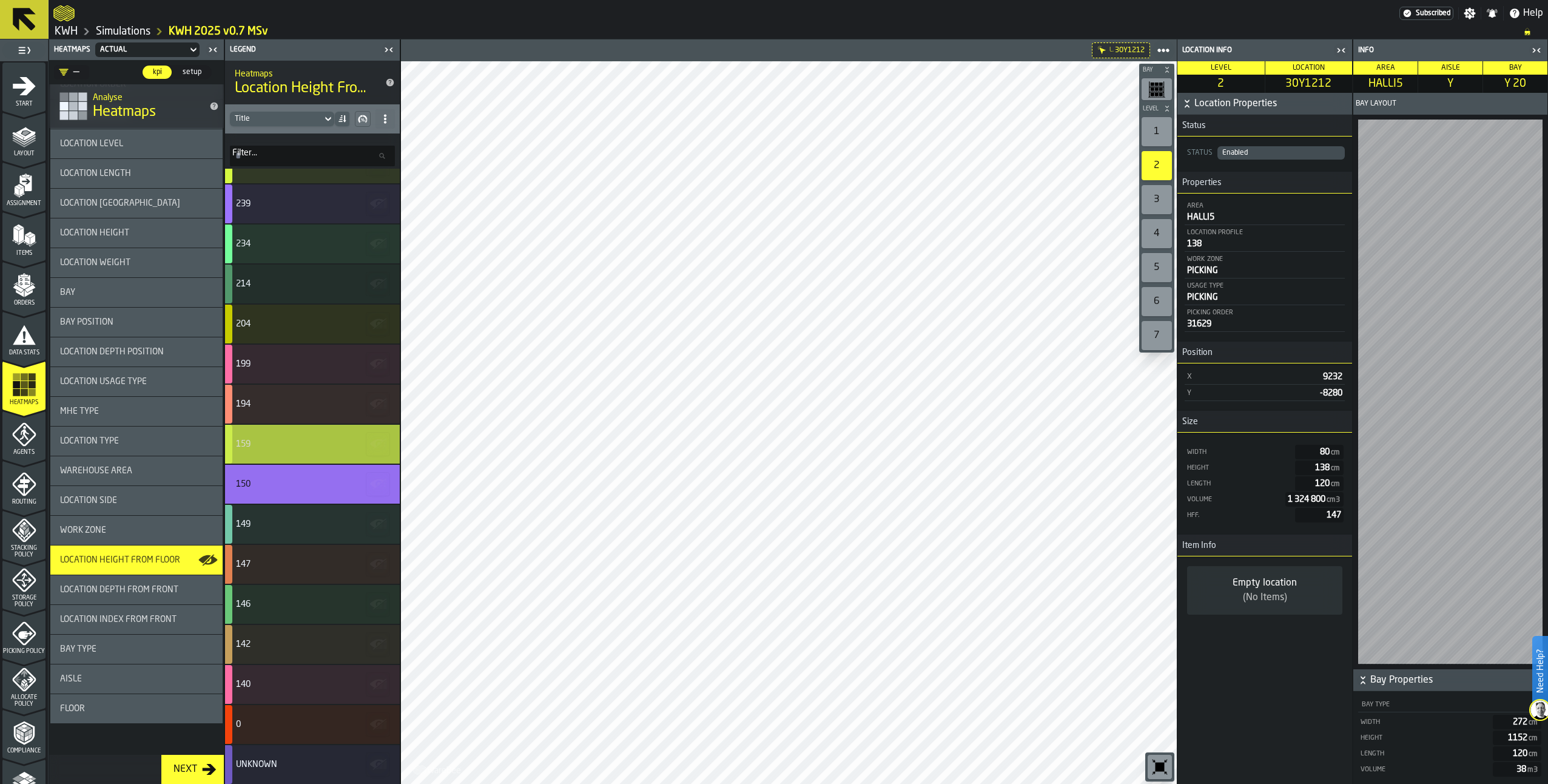
click at [307, 440] on div "159" at bounding box center [311, 444] width 150 height 10
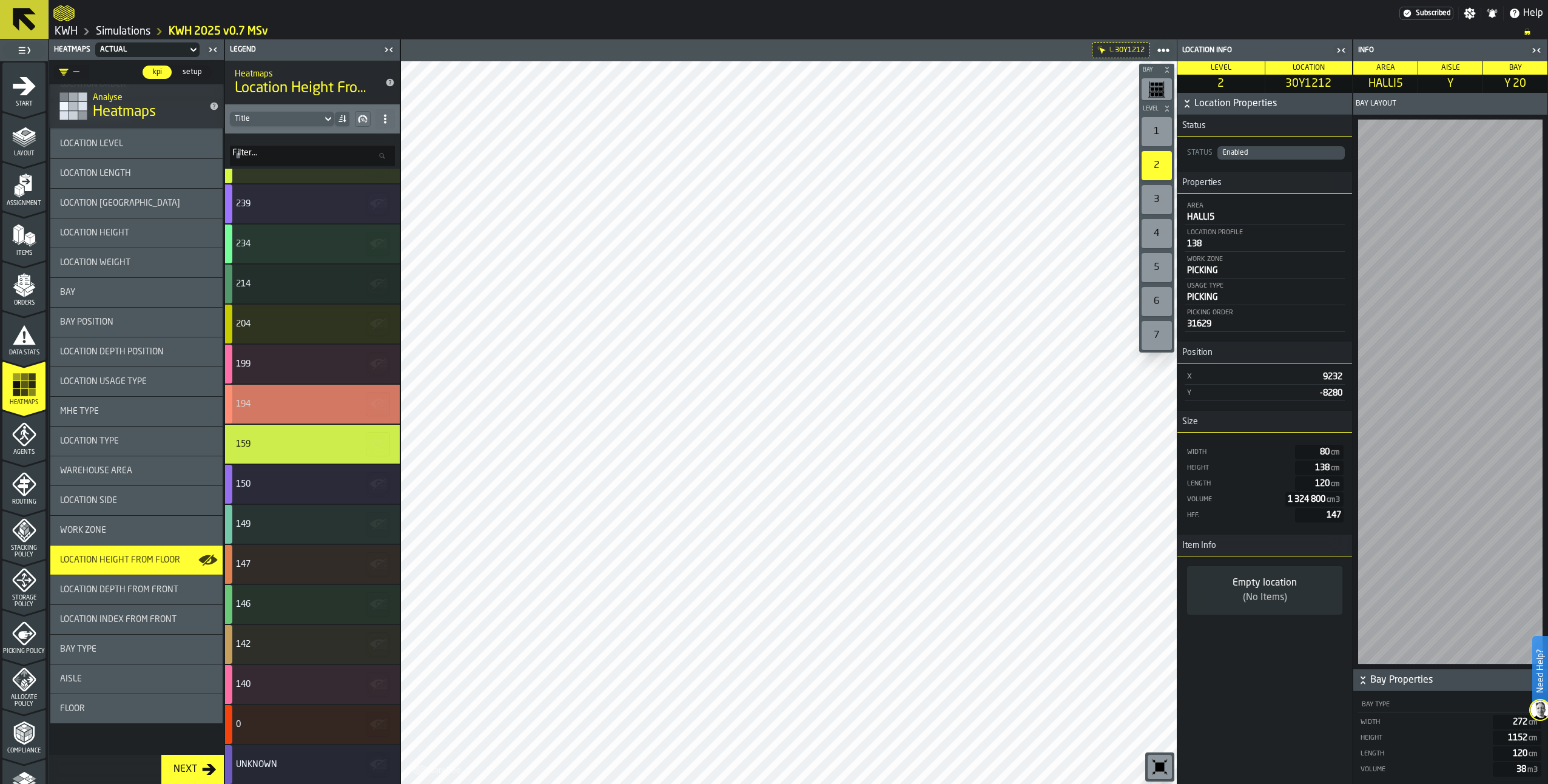
click at [307, 398] on div "194" at bounding box center [312, 404] width 175 height 39
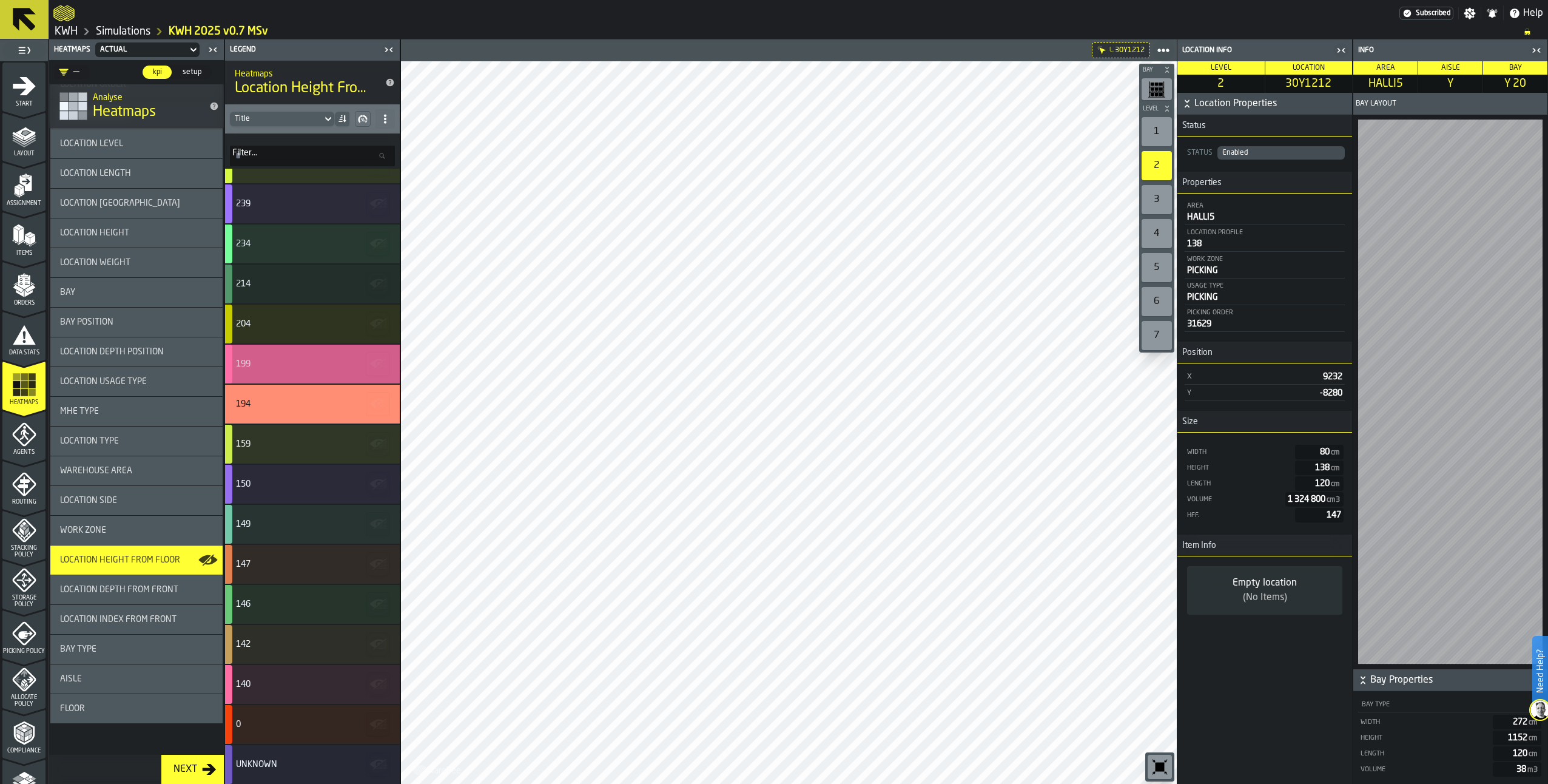
click at [305, 368] on div "199" at bounding box center [311, 364] width 150 height 10
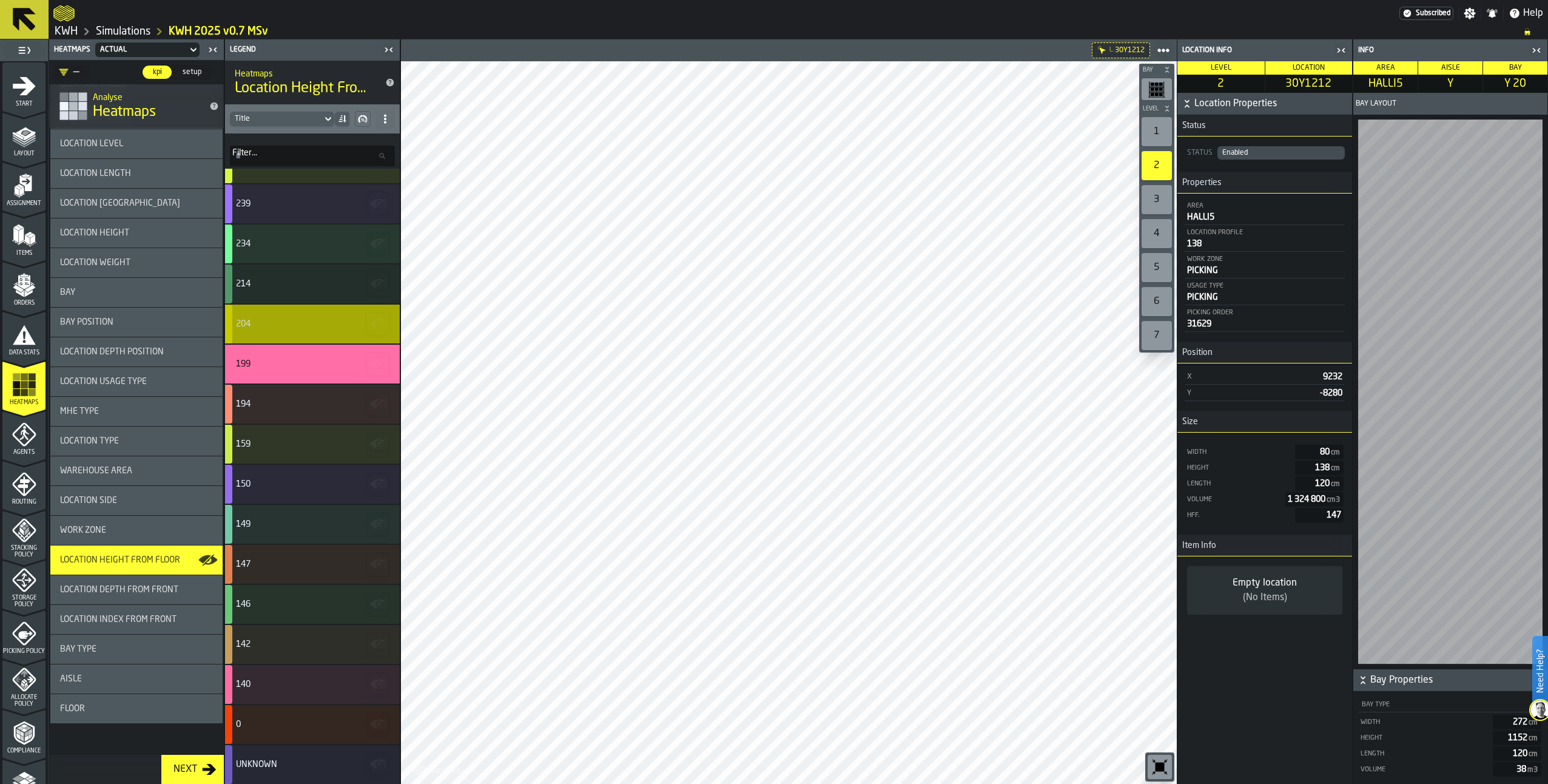
click at [292, 327] on div "204" at bounding box center [311, 324] width 150 height 10
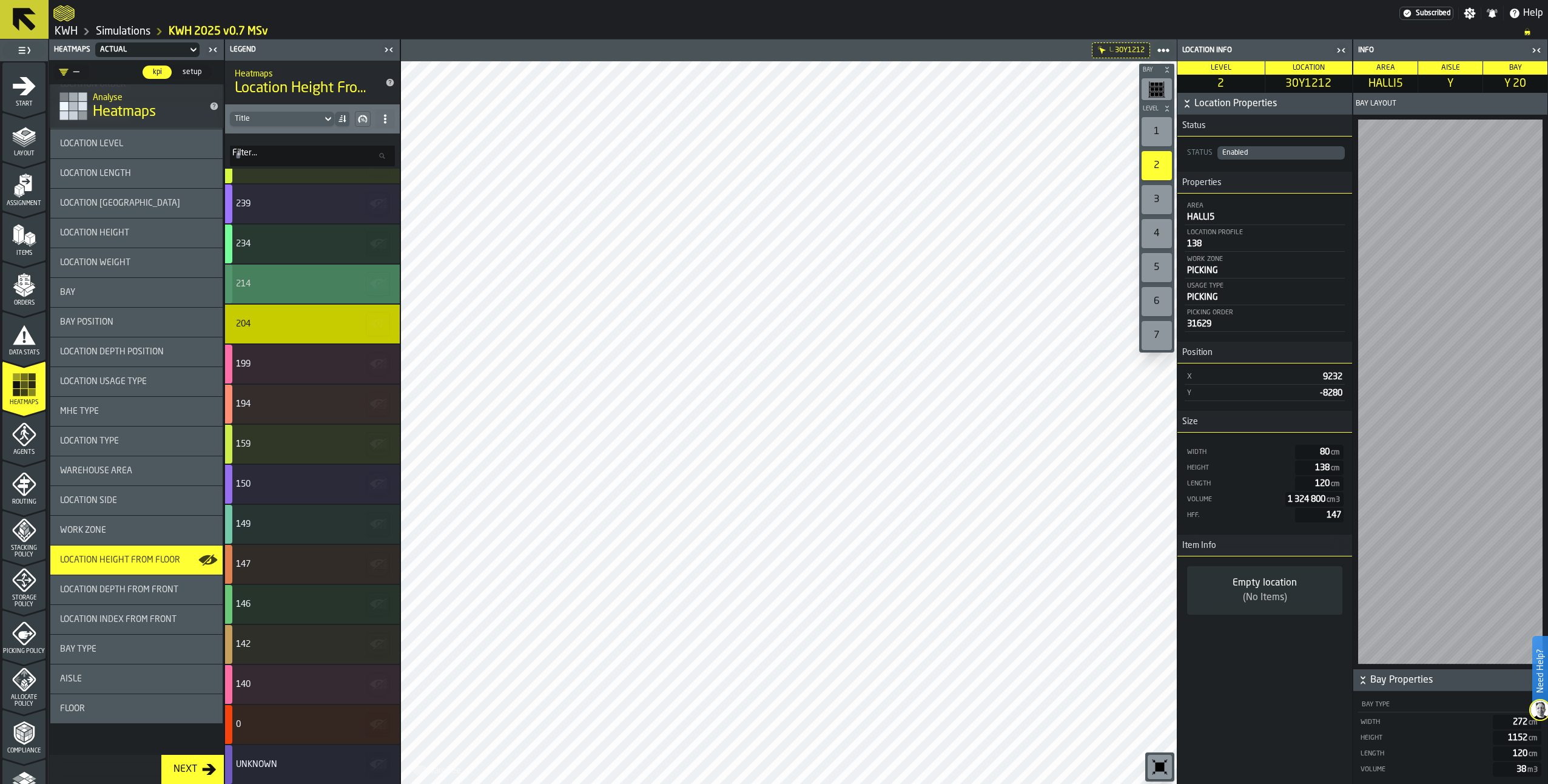
click at [301, 280] on div "214" at bounding box center [311, 284] width 150 height 10
click at [24, 243] on icon "menu Items" at bounding box center [24, 235] width 24 height 24
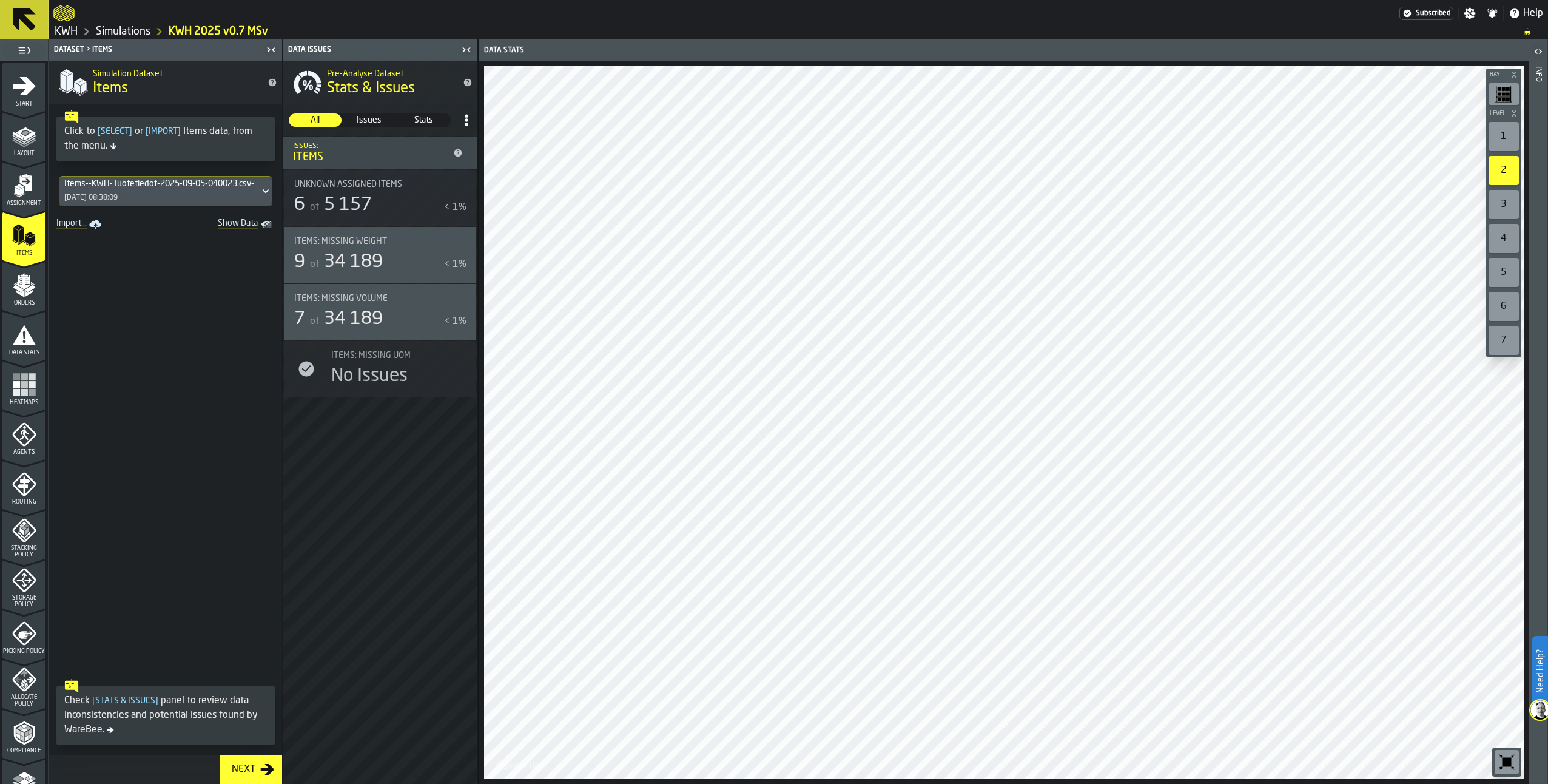
click at [29, 439] on icon "menu Agents" at bounding box center [24, 434] width 24 height 24
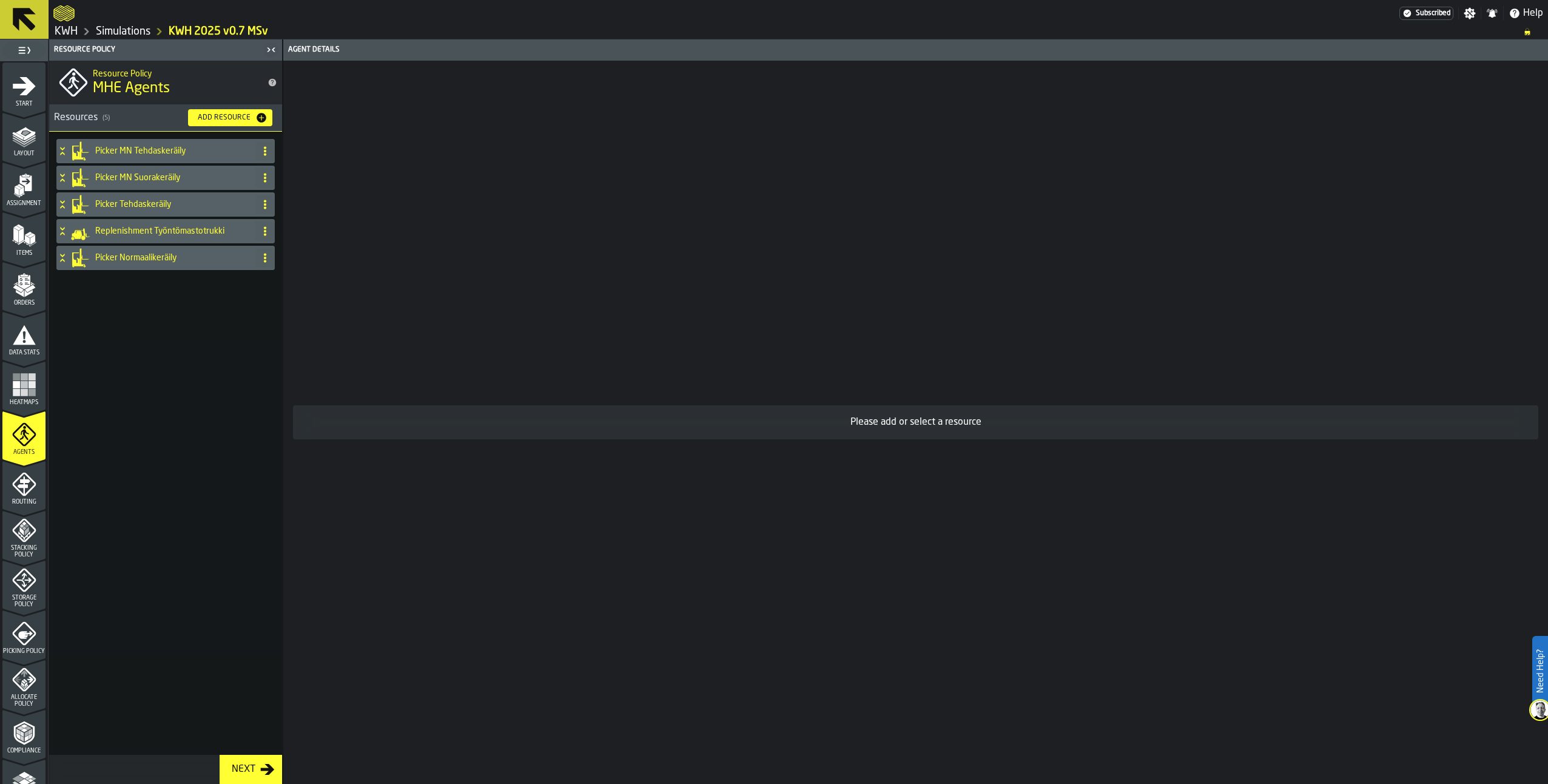
click at [12, 476] on icon "menu Routing" at bounding box center [24, 484] width 24 height 24
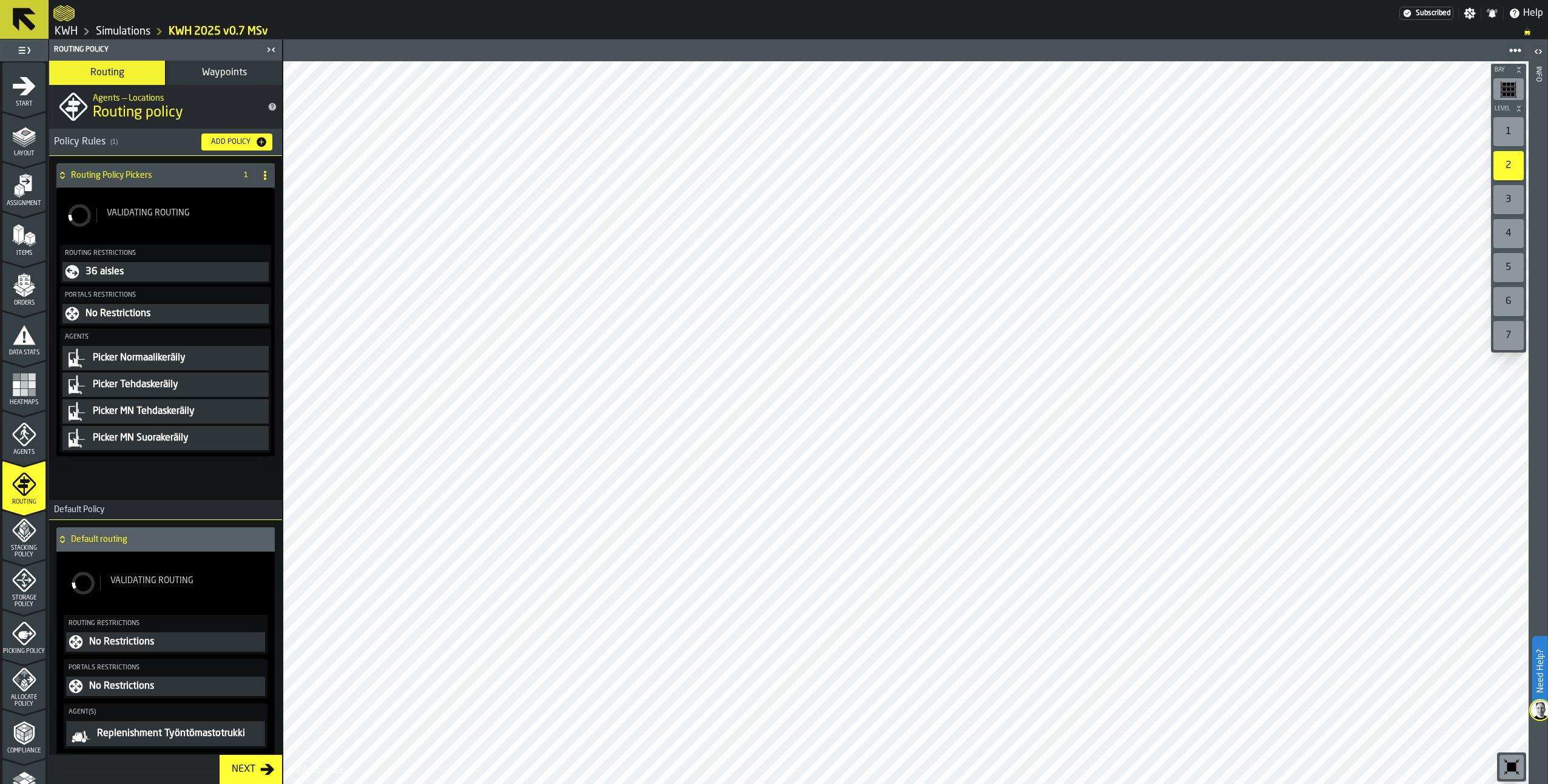
click at [21, 449] on span "Agents" at bounding box center [24, 452] width 43 height 7
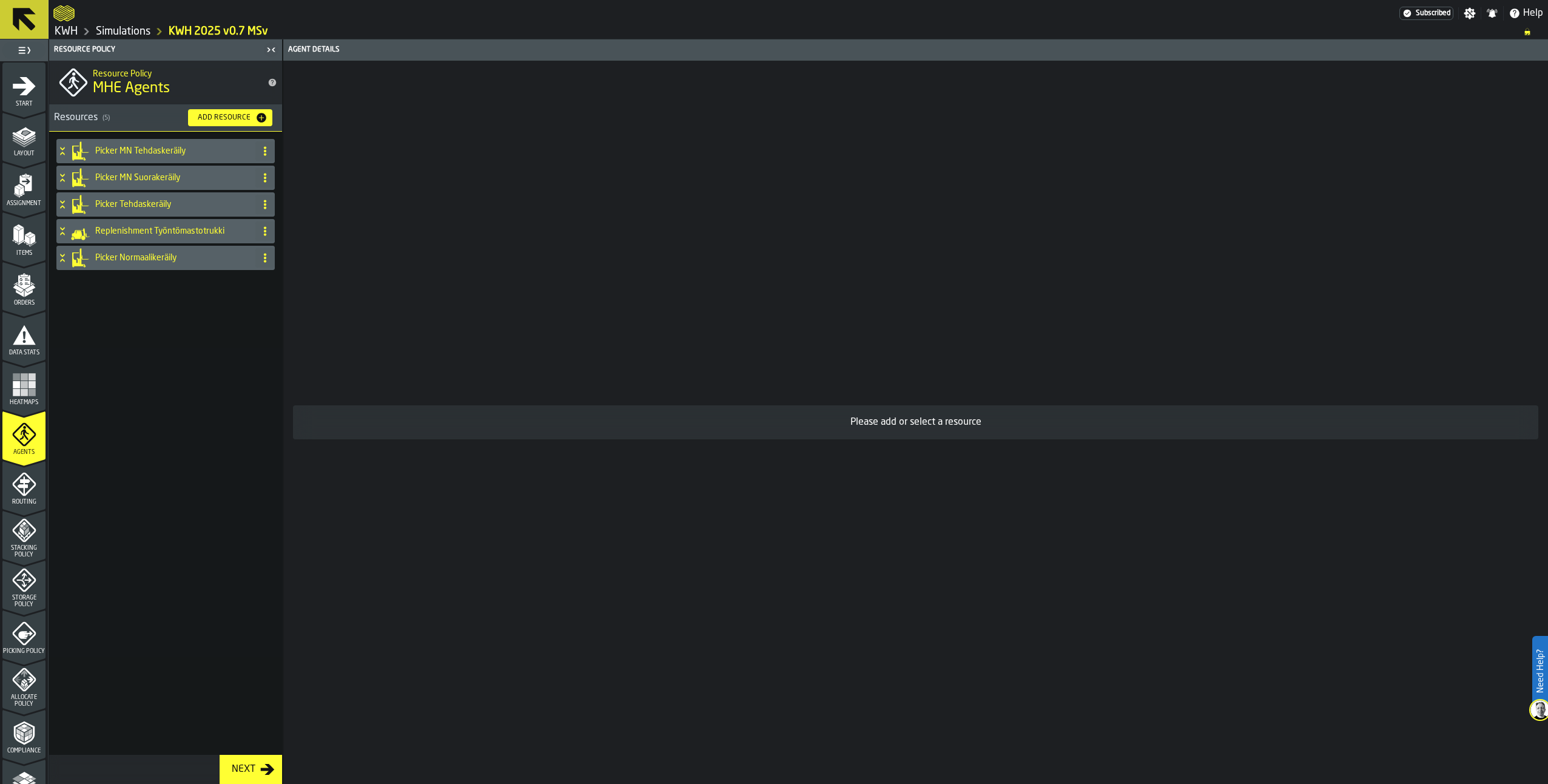
click at [22, 586] on icon "menu Storage Policy" at bounding box center [24, 580] width 15 height 15
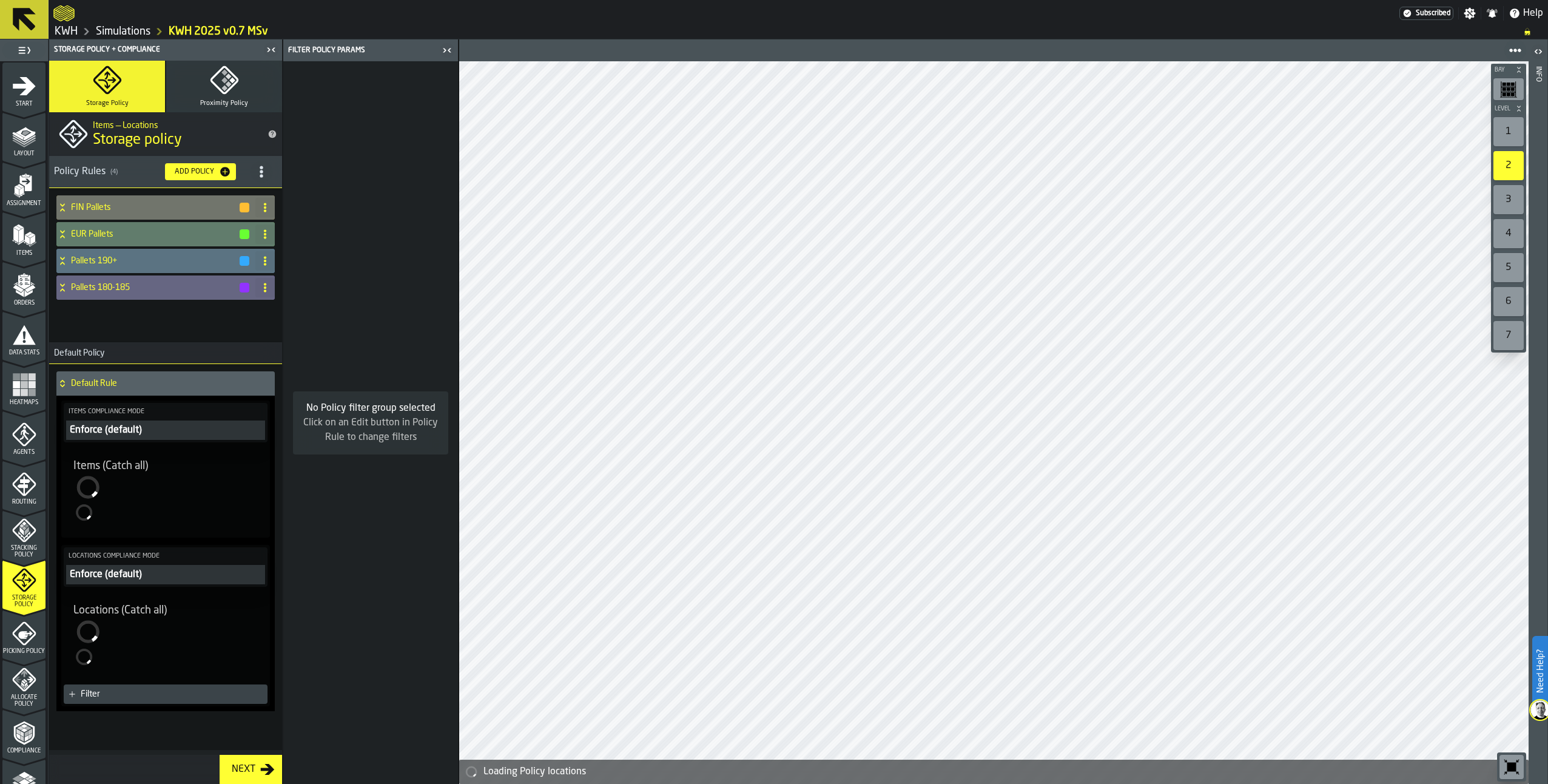
click at [23, 639] on icon "menu Picking Policy" at bounding box center [24, 633] width 24 height 24
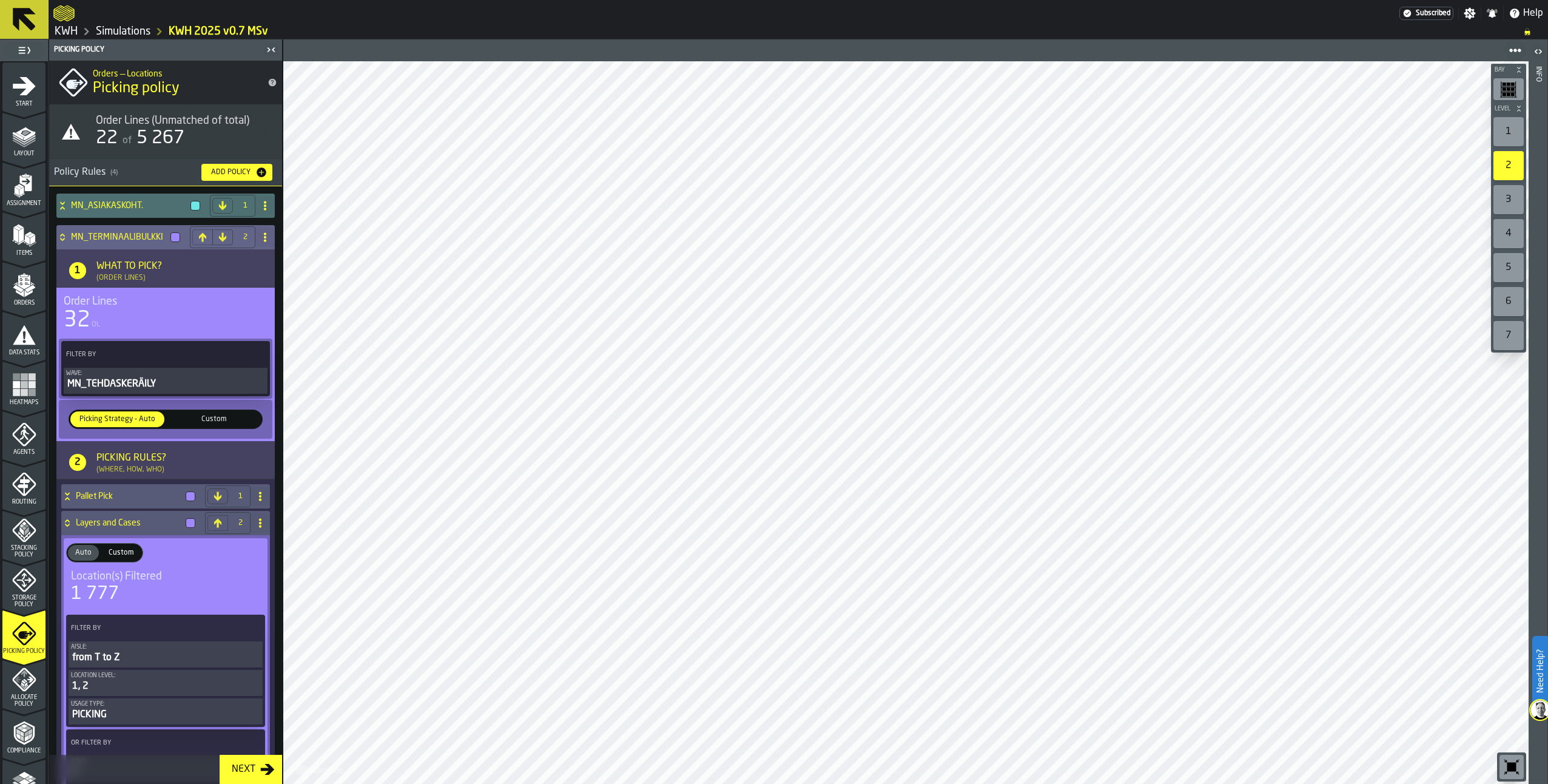
click at [59, 235] on icon at bounding box center [62, 237] width 12 height 10
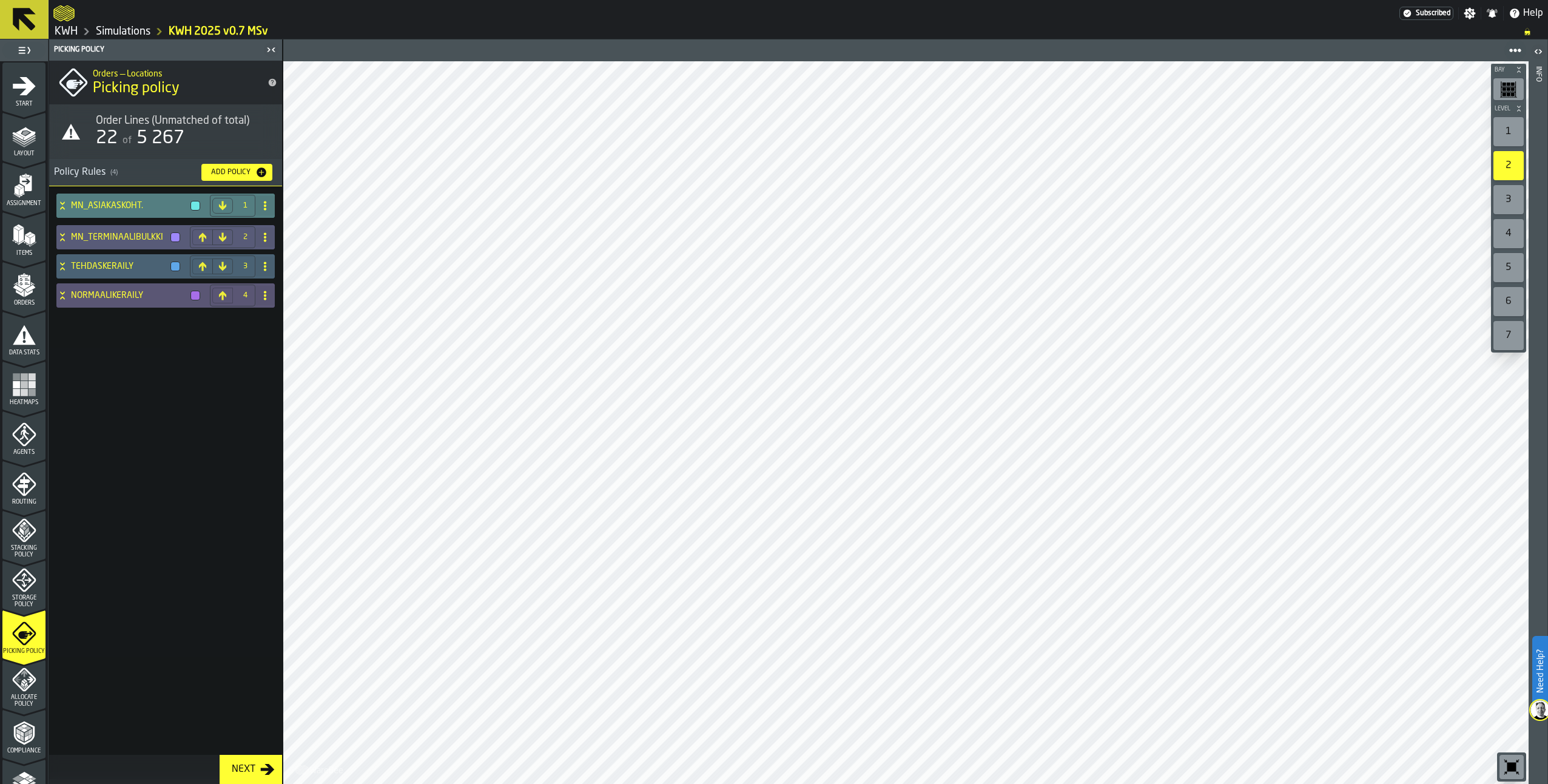
click at [68, 208] on icon at bounding box center [62, 205] width 12 height 10
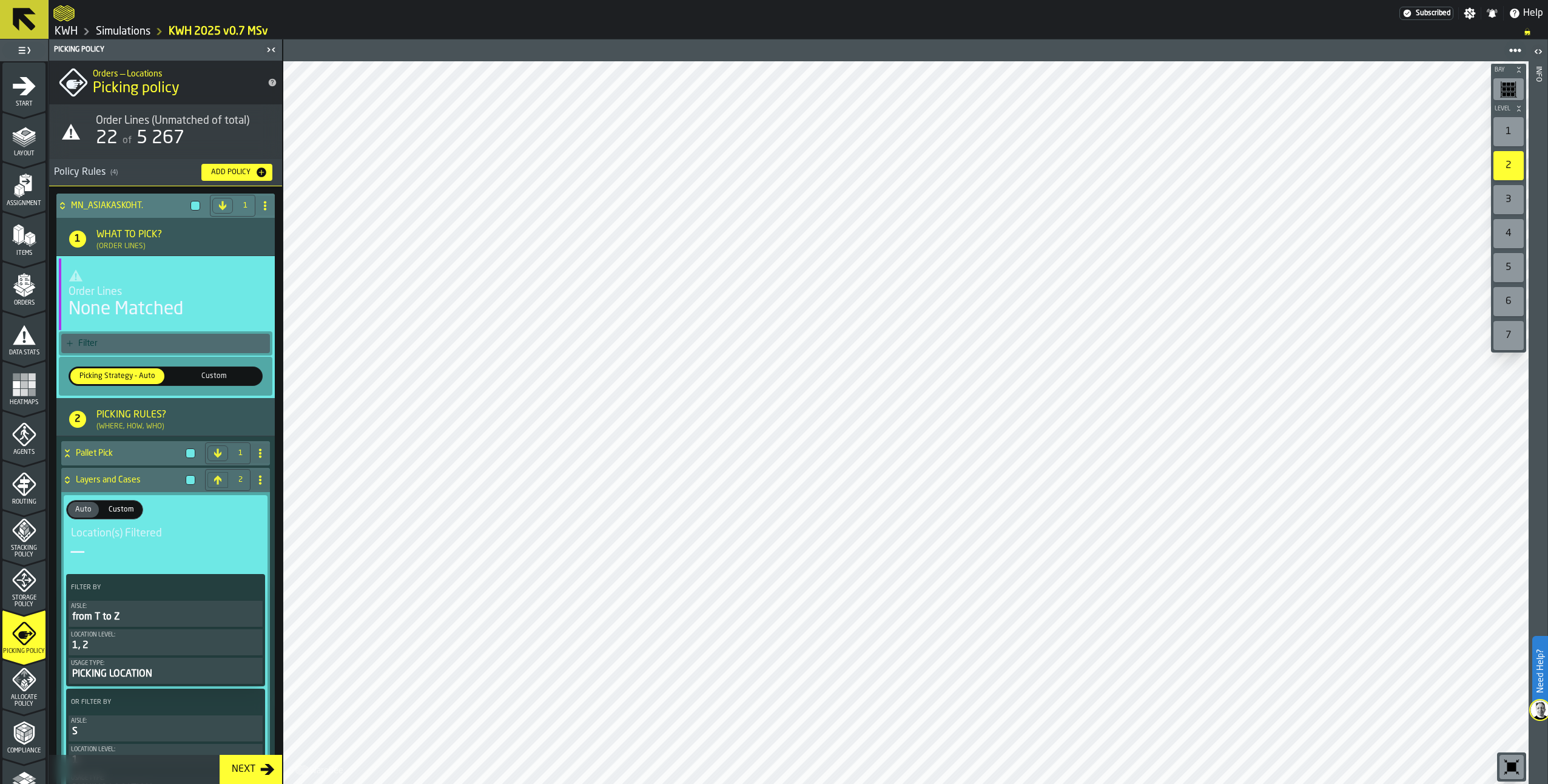
click at [63, 201] on icon at bounding box center [62, 205] width 12 height 10
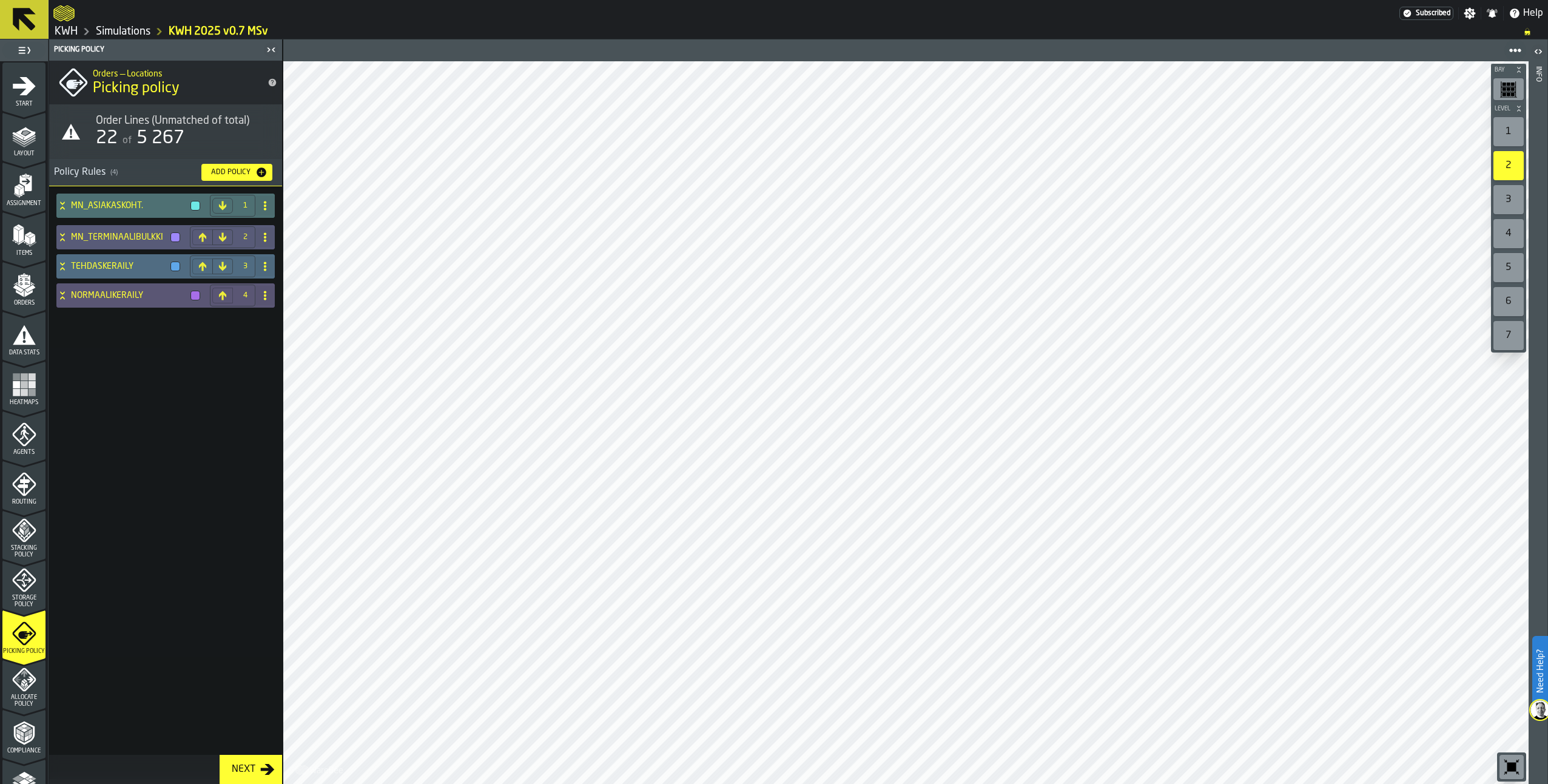
click at [59, 265] on icon at bounding box center [62, 266] width 12 height 10
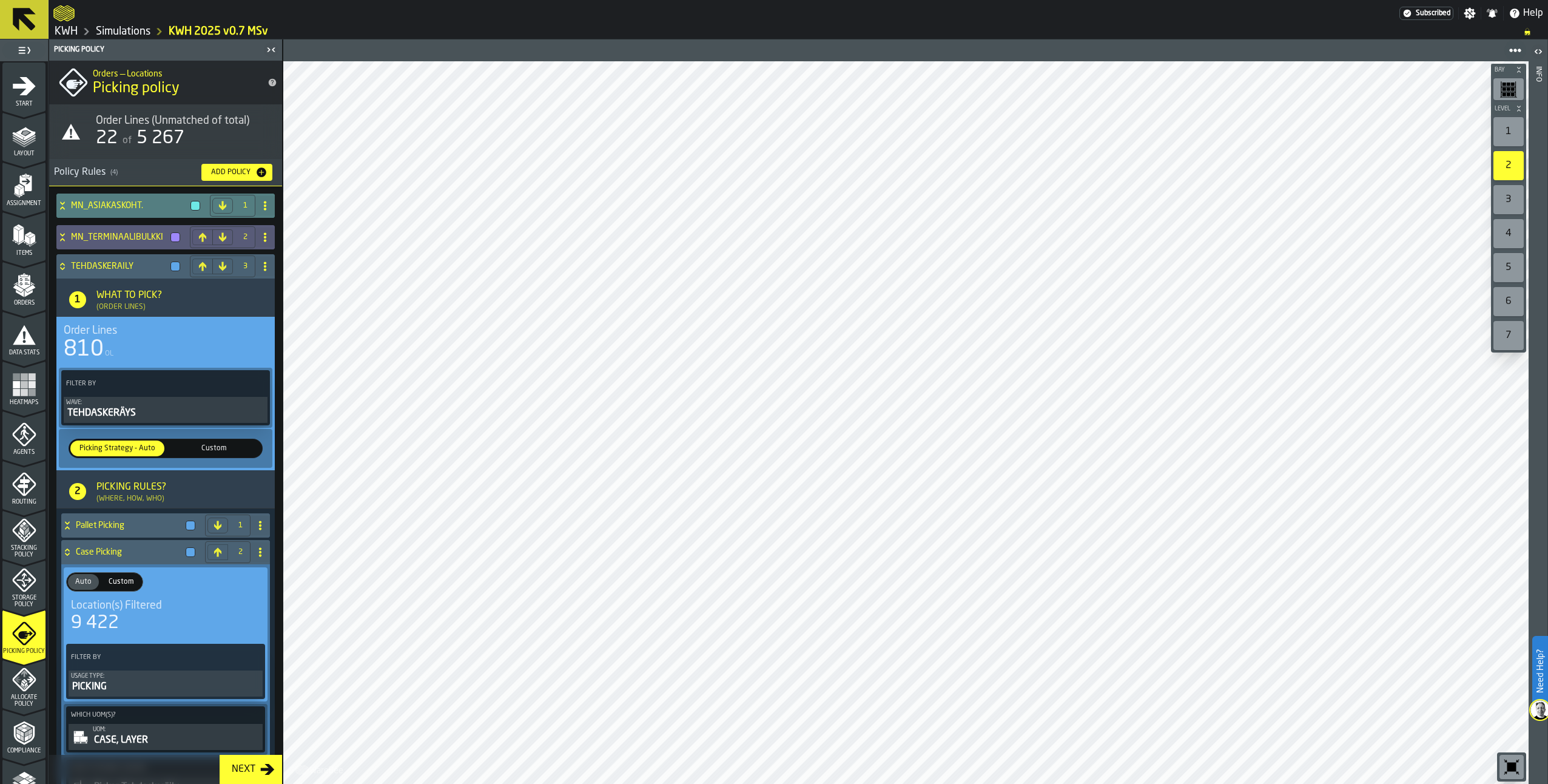
click at [64, 207] on icon at bounding box center [62, 205] width 12 height 10
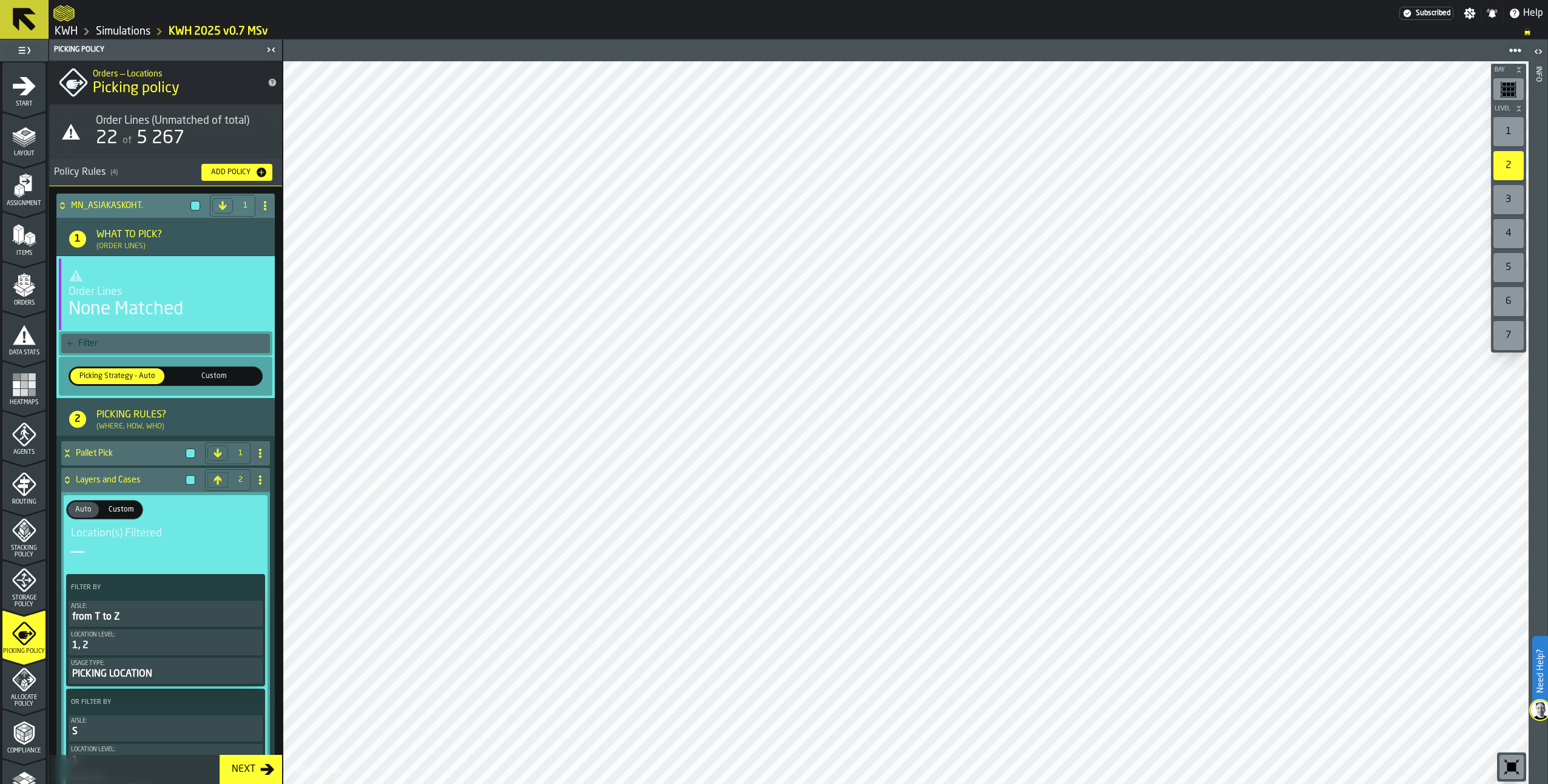
click at [113, 340] on div "Filter" at bounding box center [171, 343] width 187 height 10
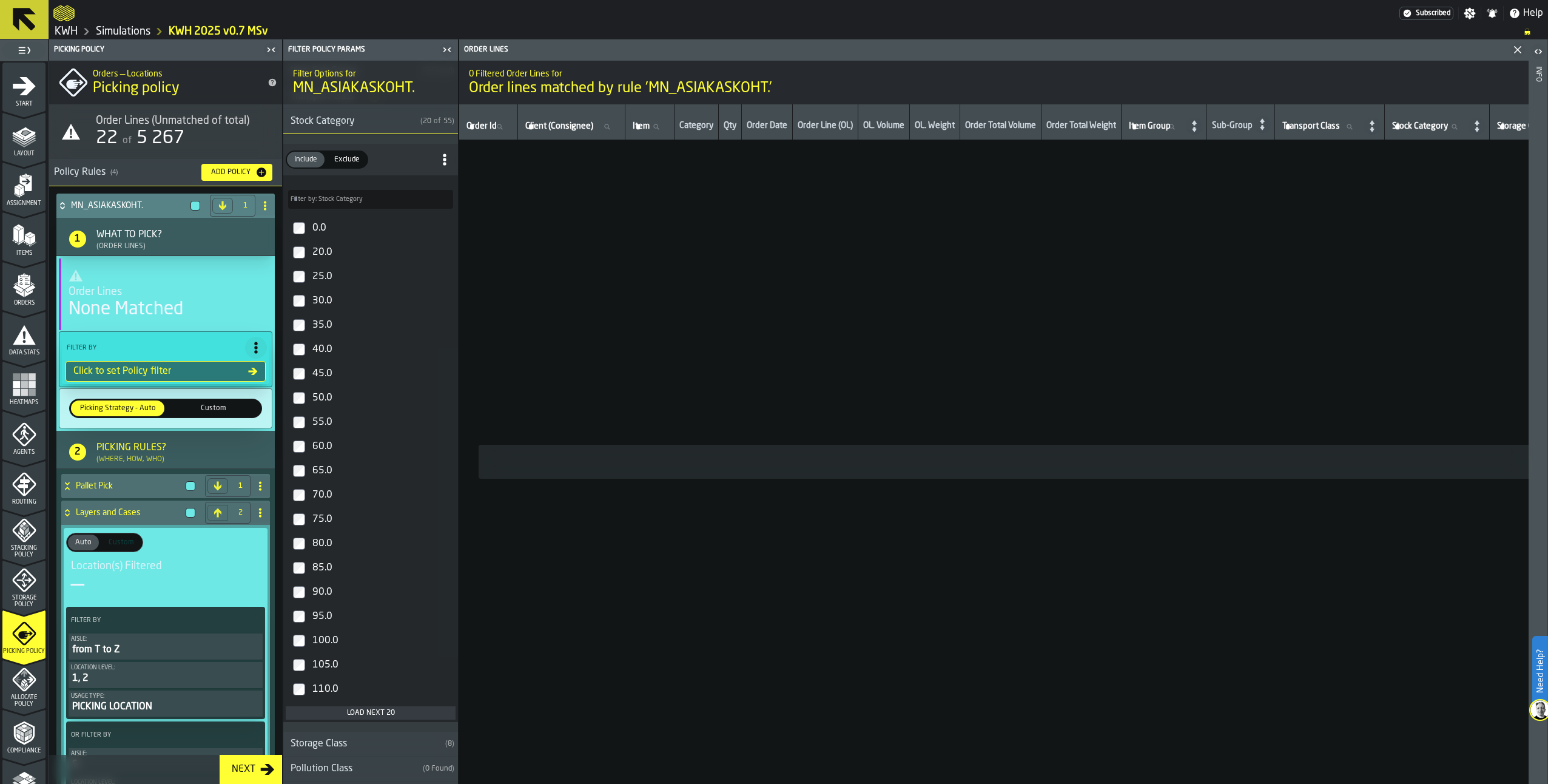
scroll to position [0, 0]
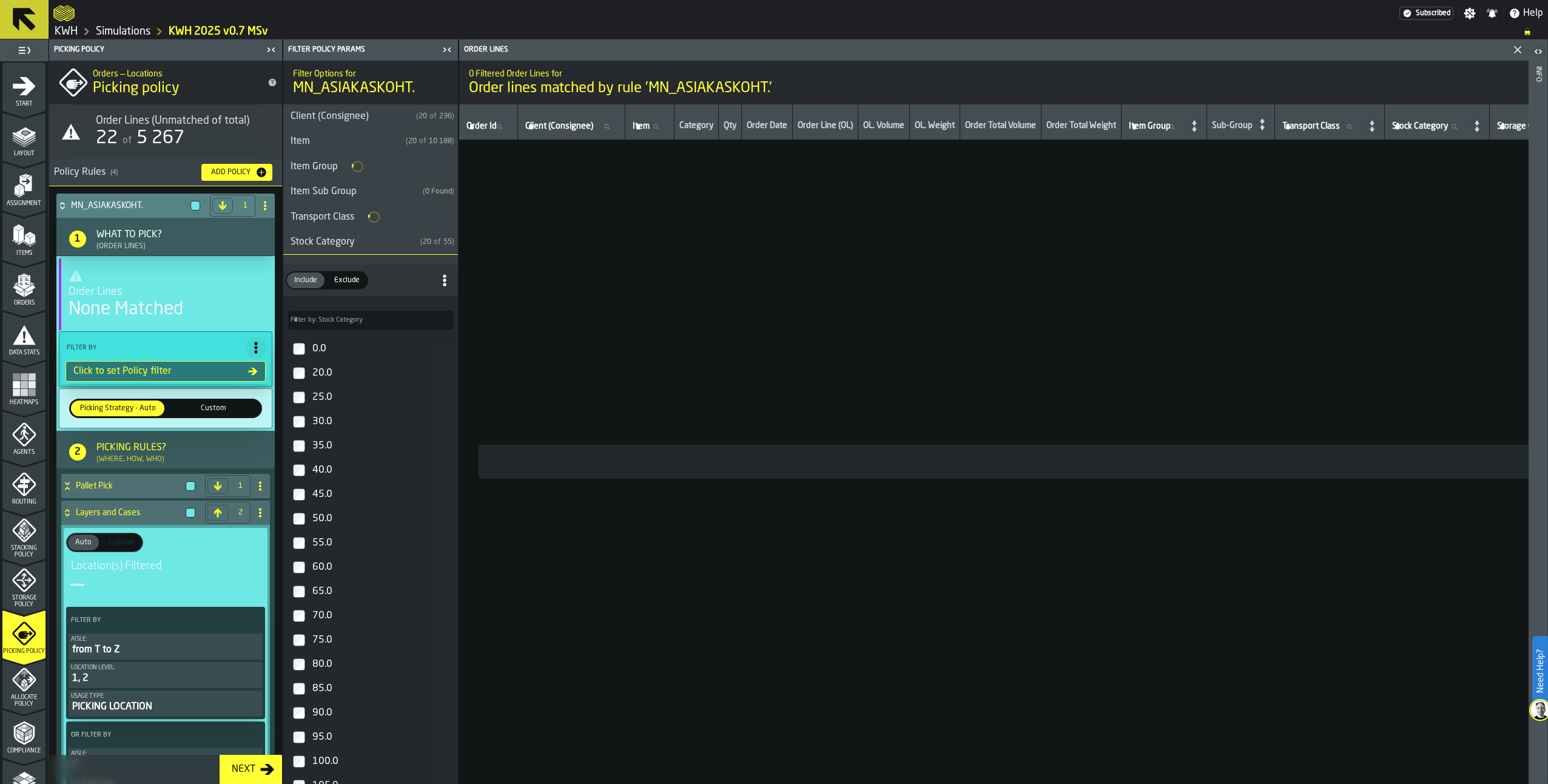
click at [347, 240] on div "Stock Category" at bounding box center [349, 242] width 132 height 15
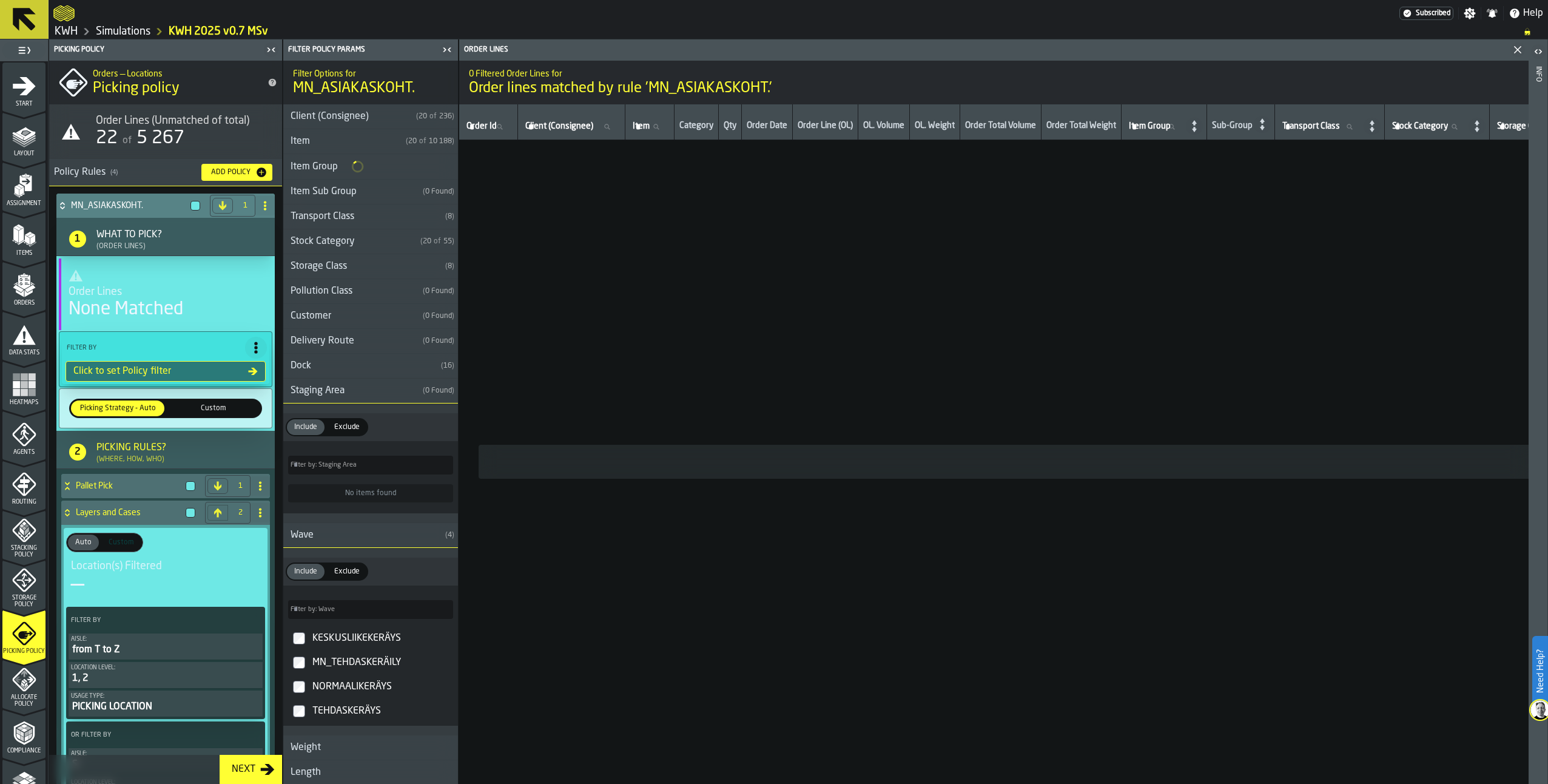
click at [319, 389] on div "Staging Area" at bounding box center [350, 391] width 135 height 15
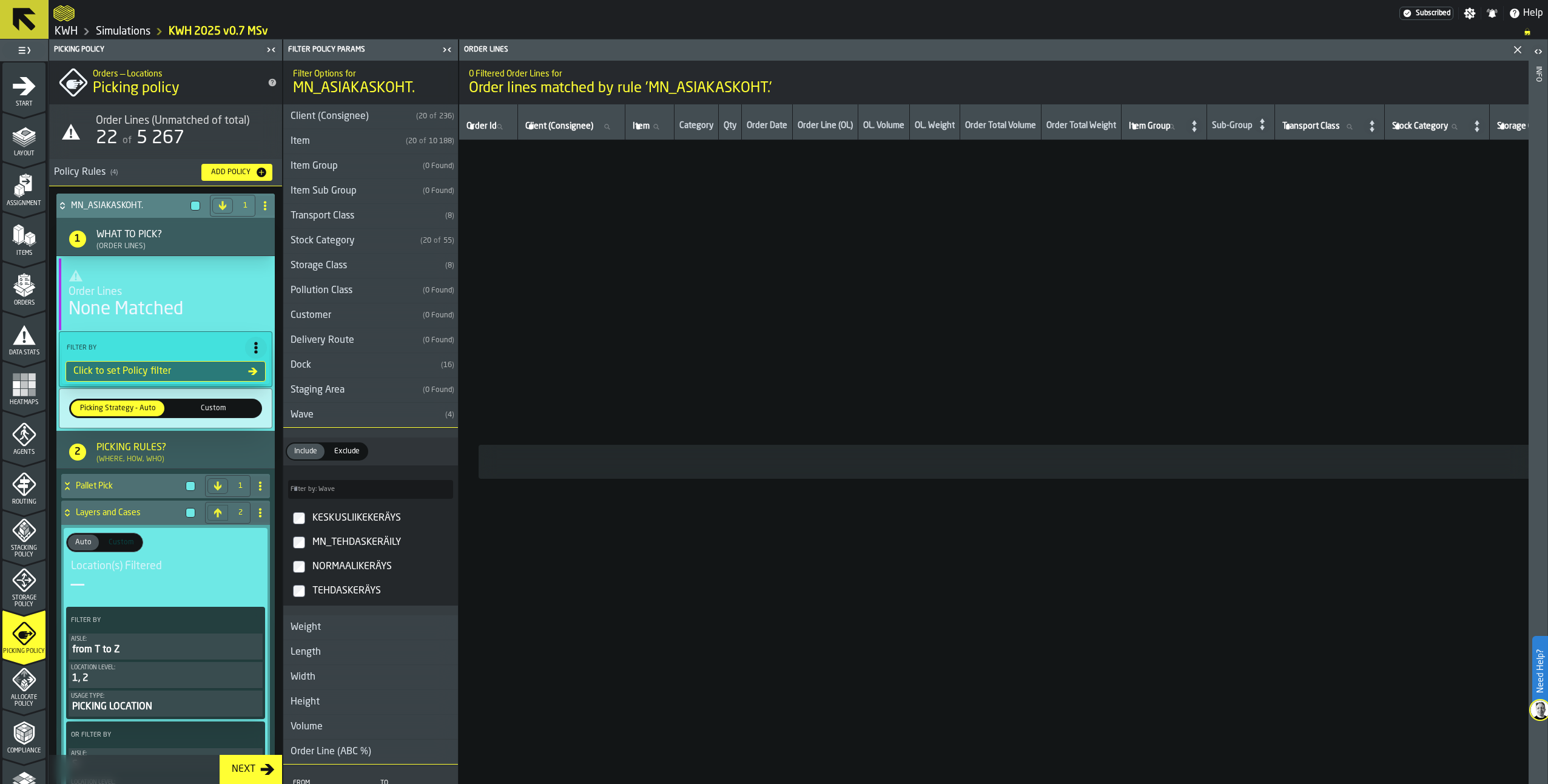
click at [20, 90] on icon "menu Start" at bounding box center [24, 86] width 24 height 24
